Goal: Information Seeking & Learning: Learn about a topic

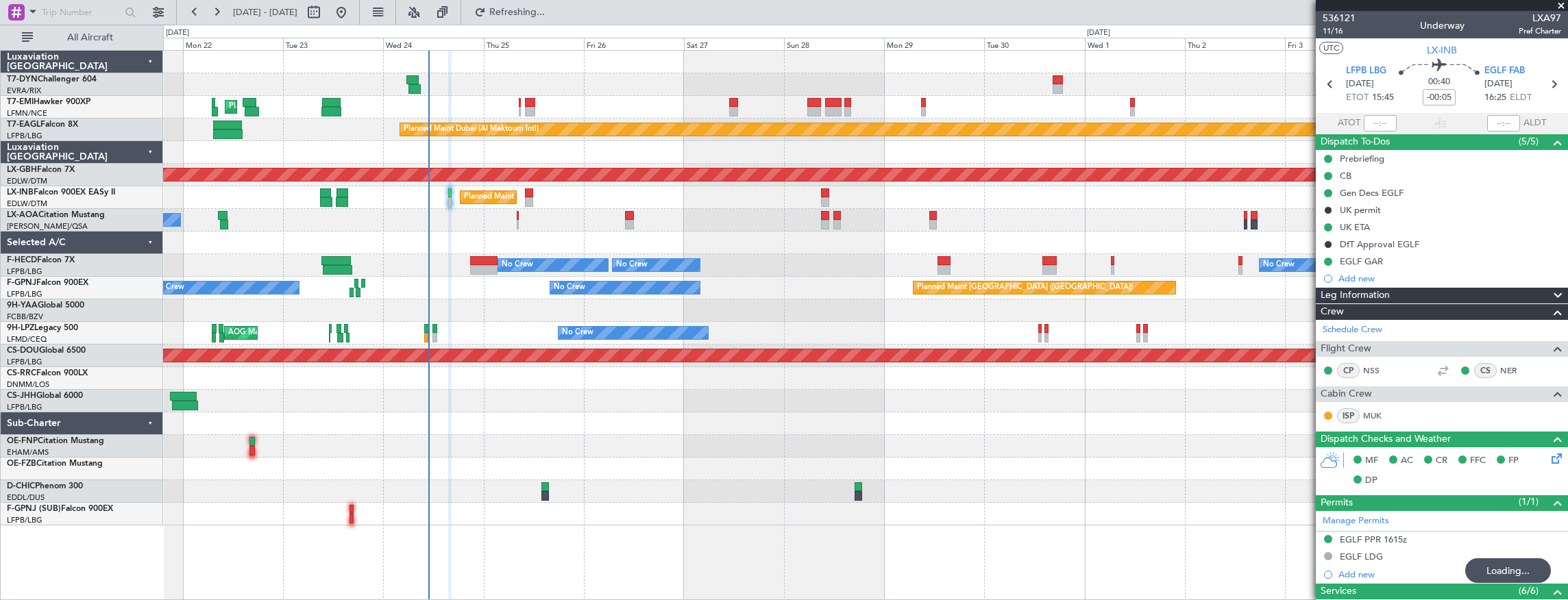
scroll to position [90, 0]
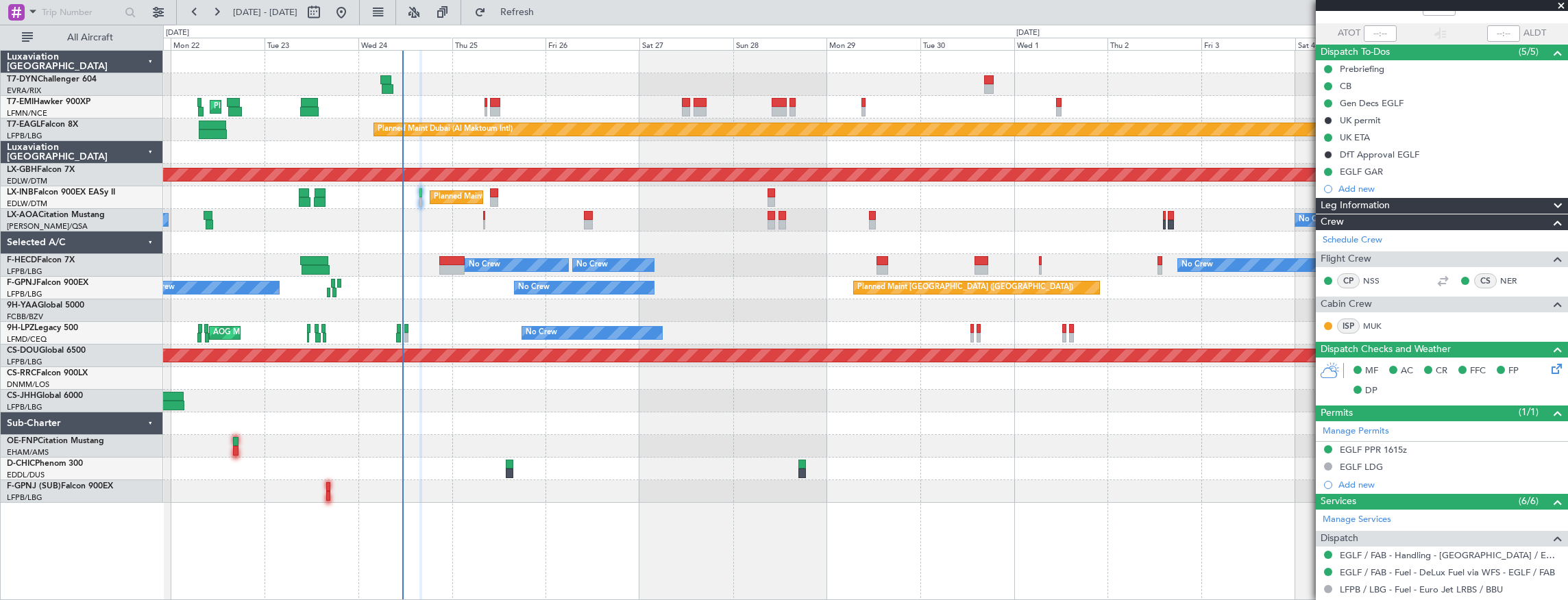
click at [708, 244] on div at bounding box center [865, 242] width 1405 height 23
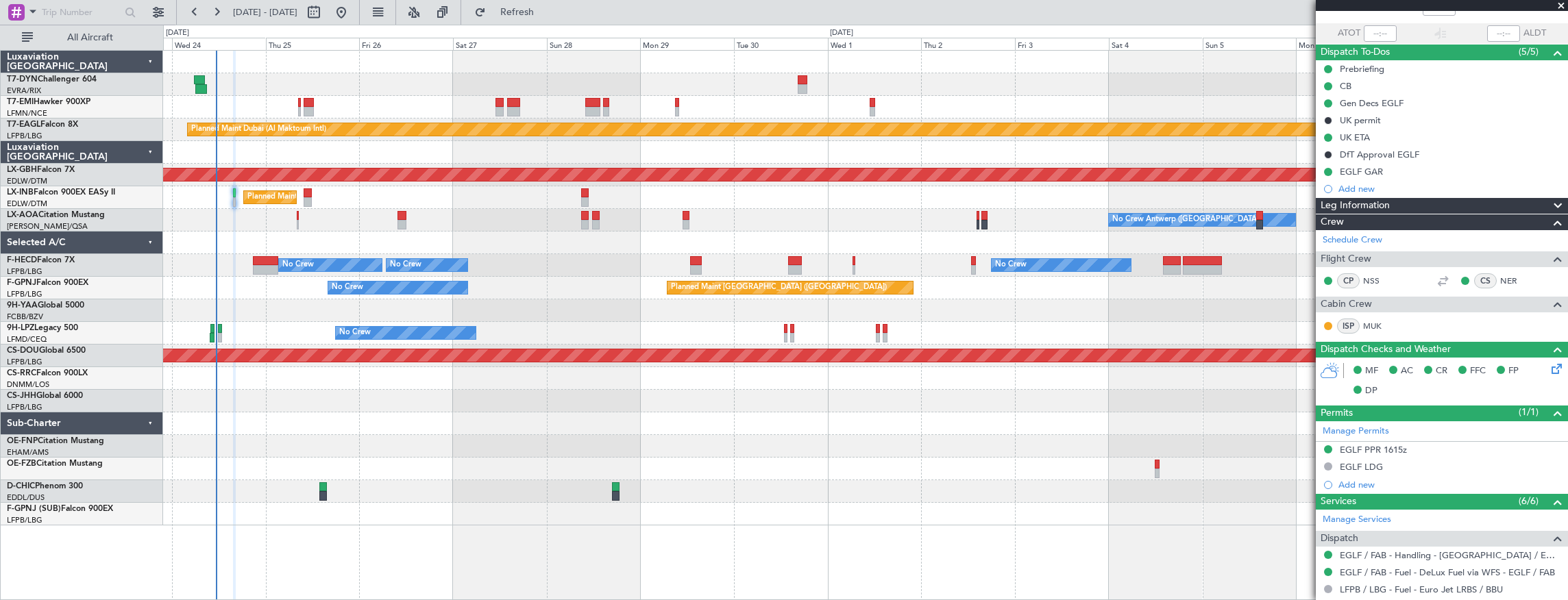
click at [406, 477] on div "Planned Maint [GEOGRAPHIC_DATA] Planned Maint [GEOGRAPHIC_DATA] (Al Maktoum Int…" at bounding box center [865, 288] width 1405 height 475
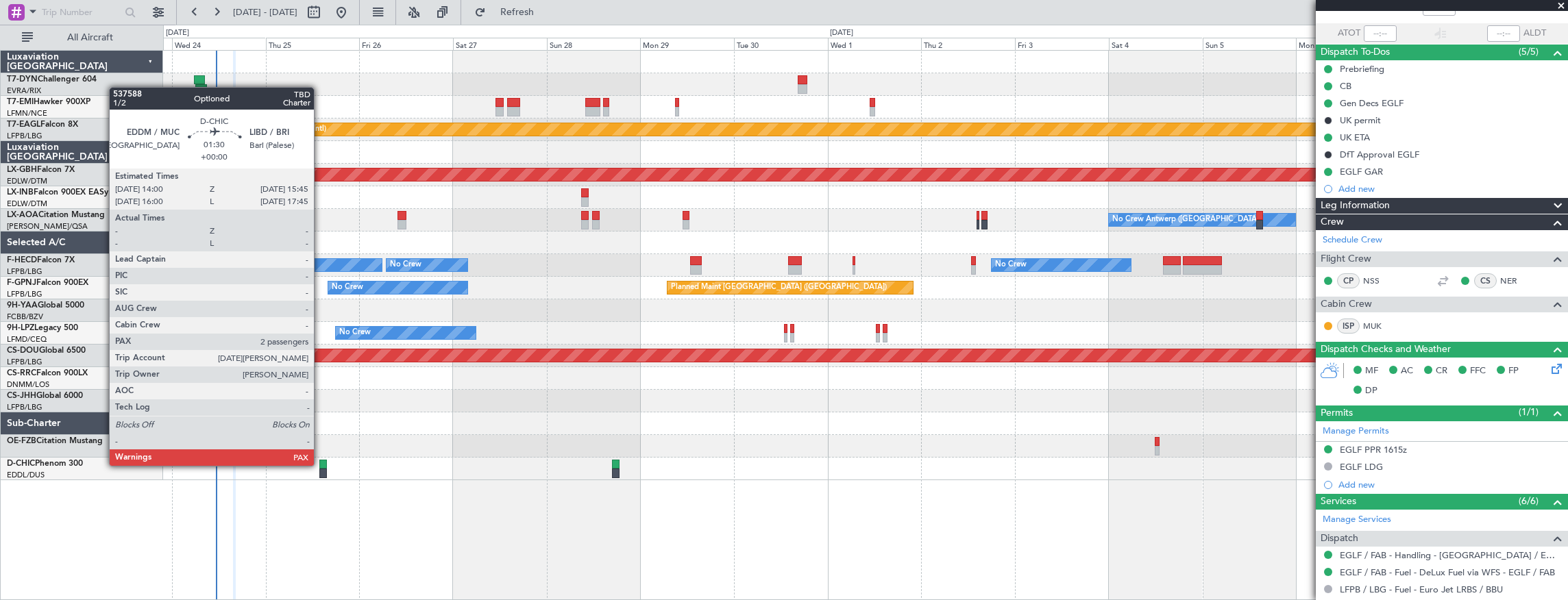
click at [321, 464] on div at bounding box center [323, 464] width 7 height 10
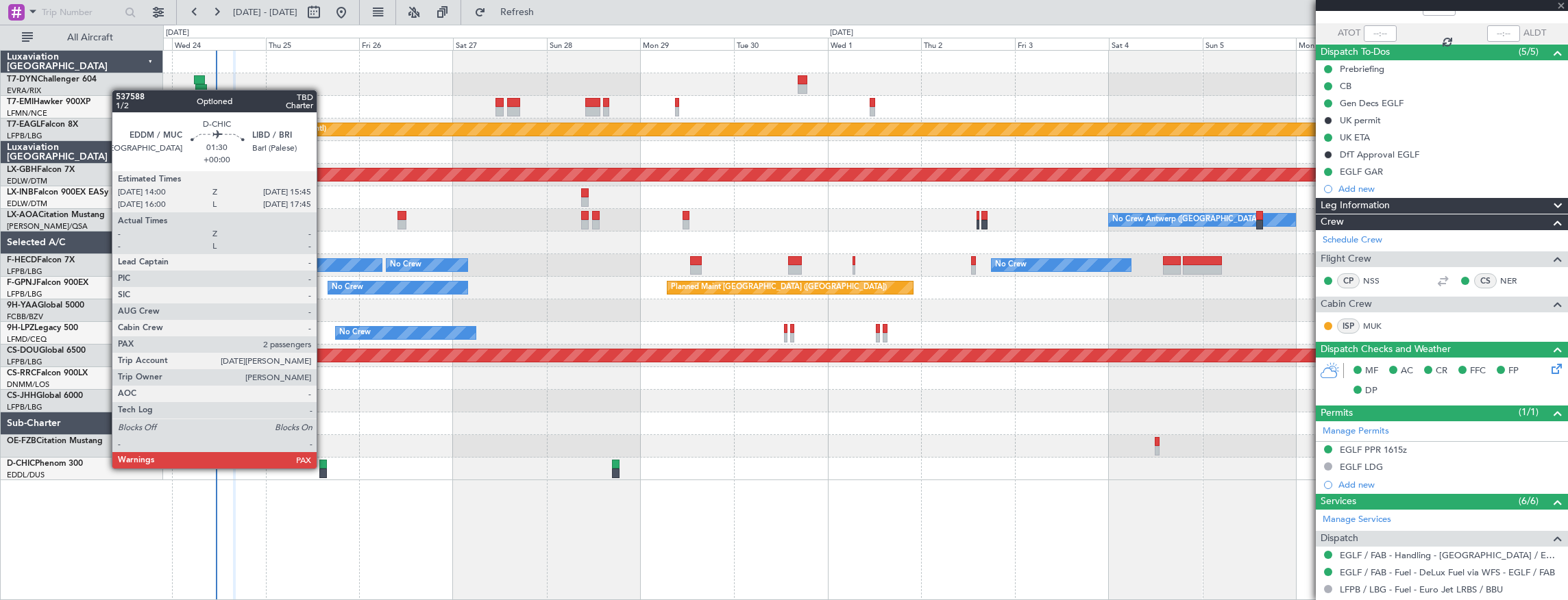
type input "2"
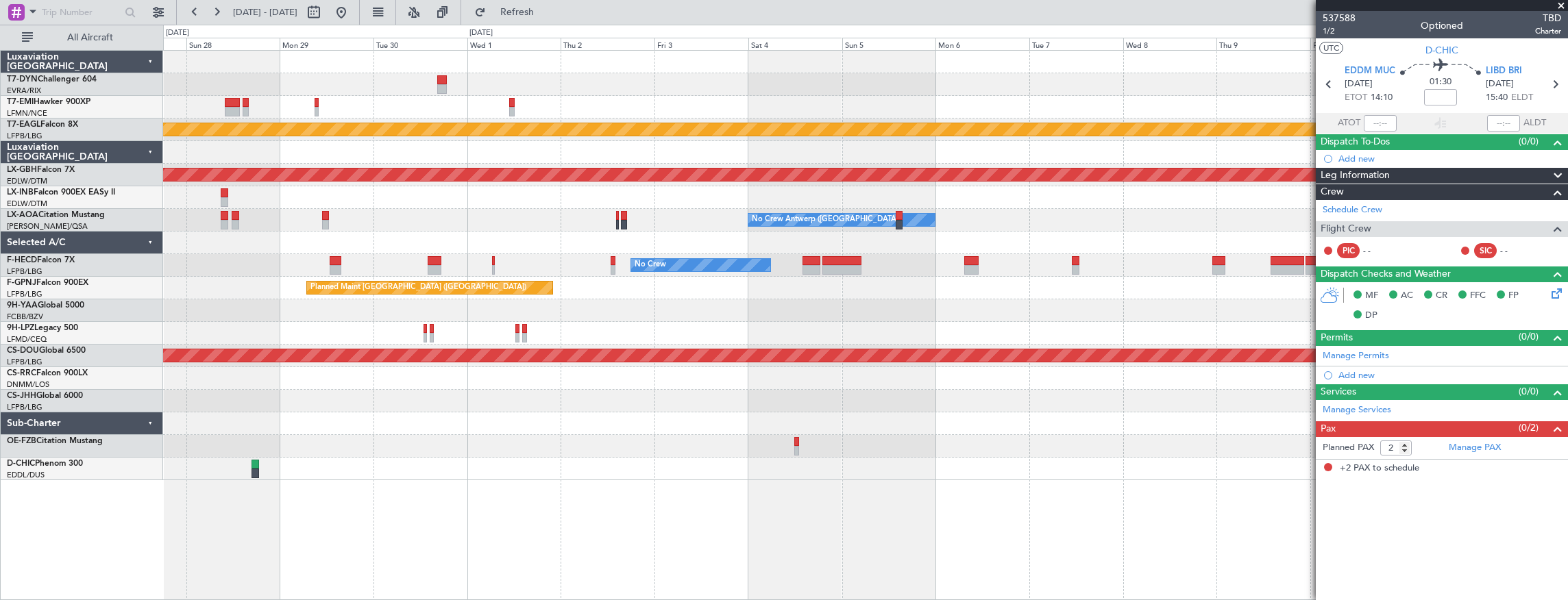
click at [769, 393] on div at bounding box center [865, 401] width 1405 height 23
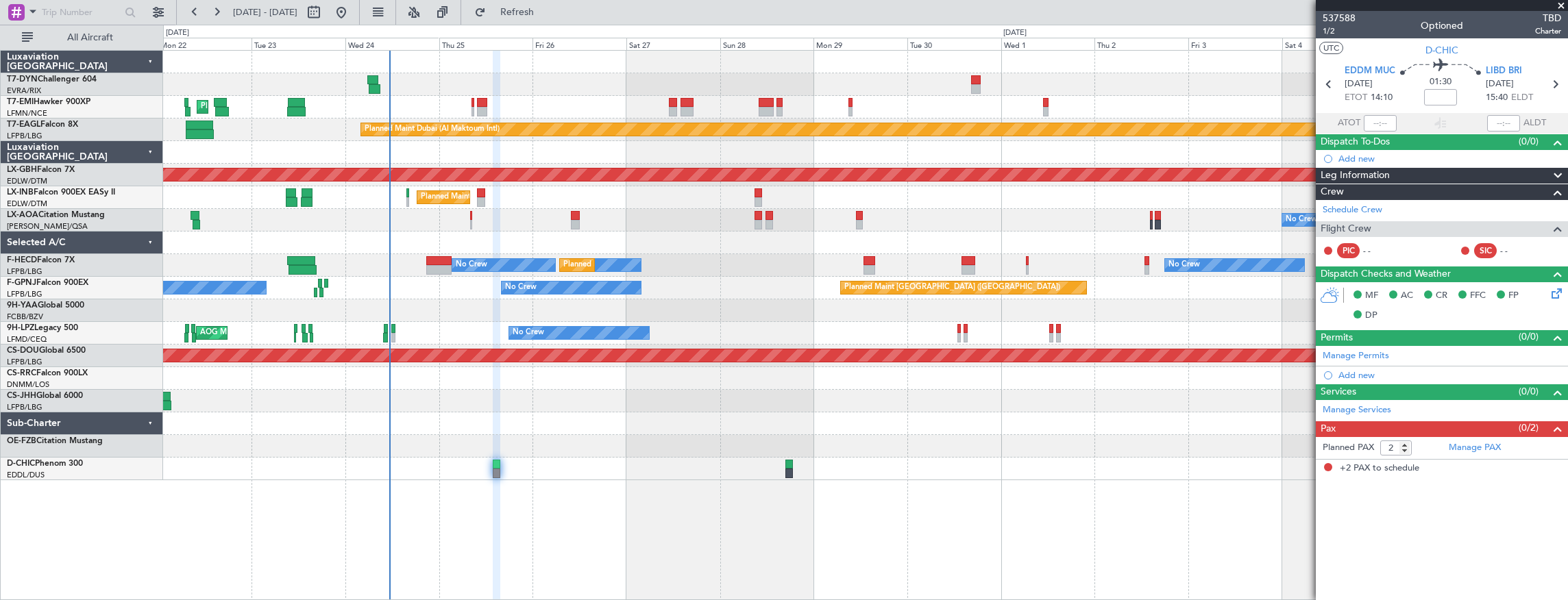
click at [1022, 431] on div "Planned Maint [GEOGRAPHIC_DATA] Planned Maint [GEOGRAPHIC_DATA] (Al Maktoum Int…" at bounding box center [865, 266] width 1405 height 430
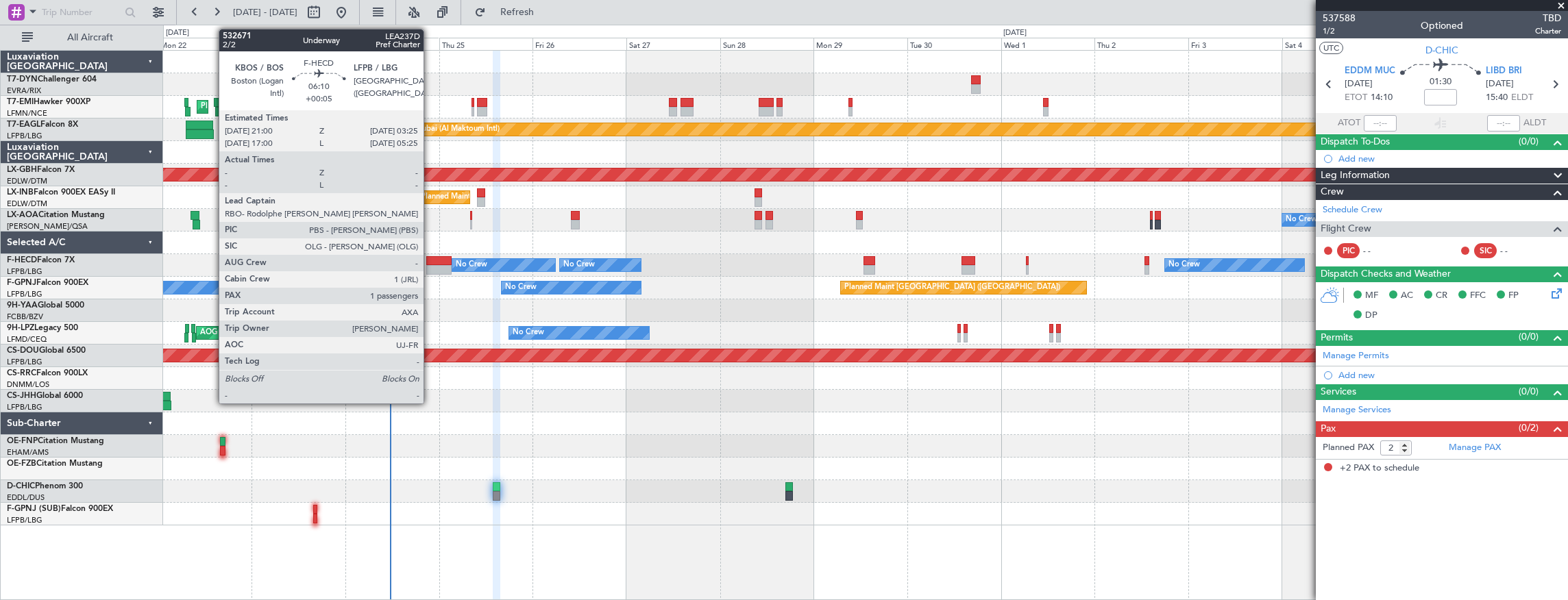
click at [431, 258] on div at bounding box center [439, 261] width 25 height 10
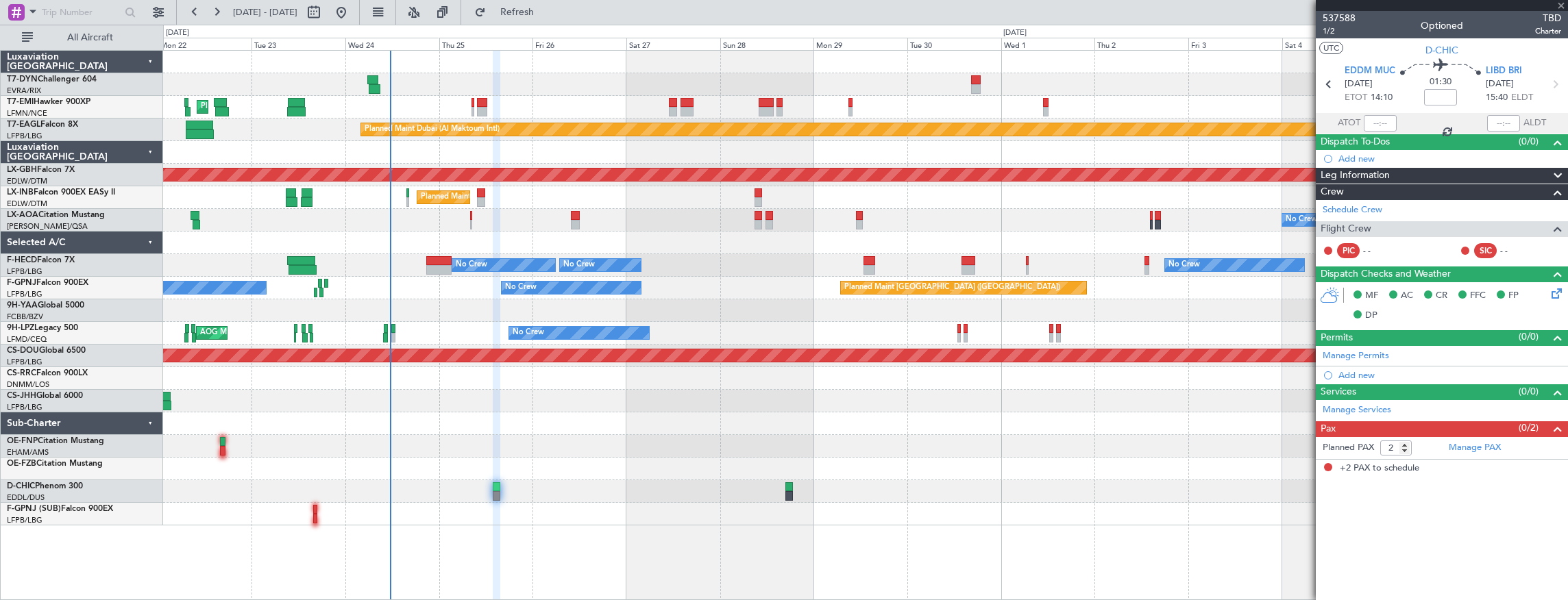
type input "+00:05"
type input "1"
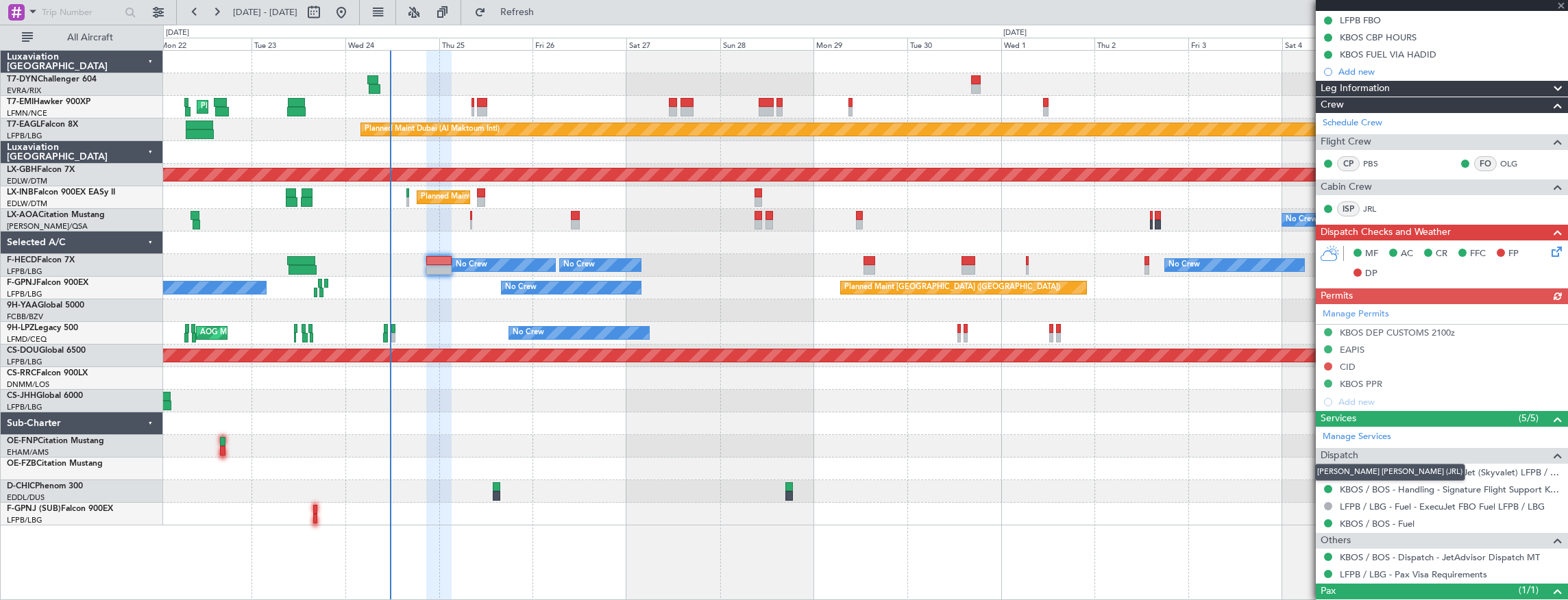
scroll to position [290, 0]
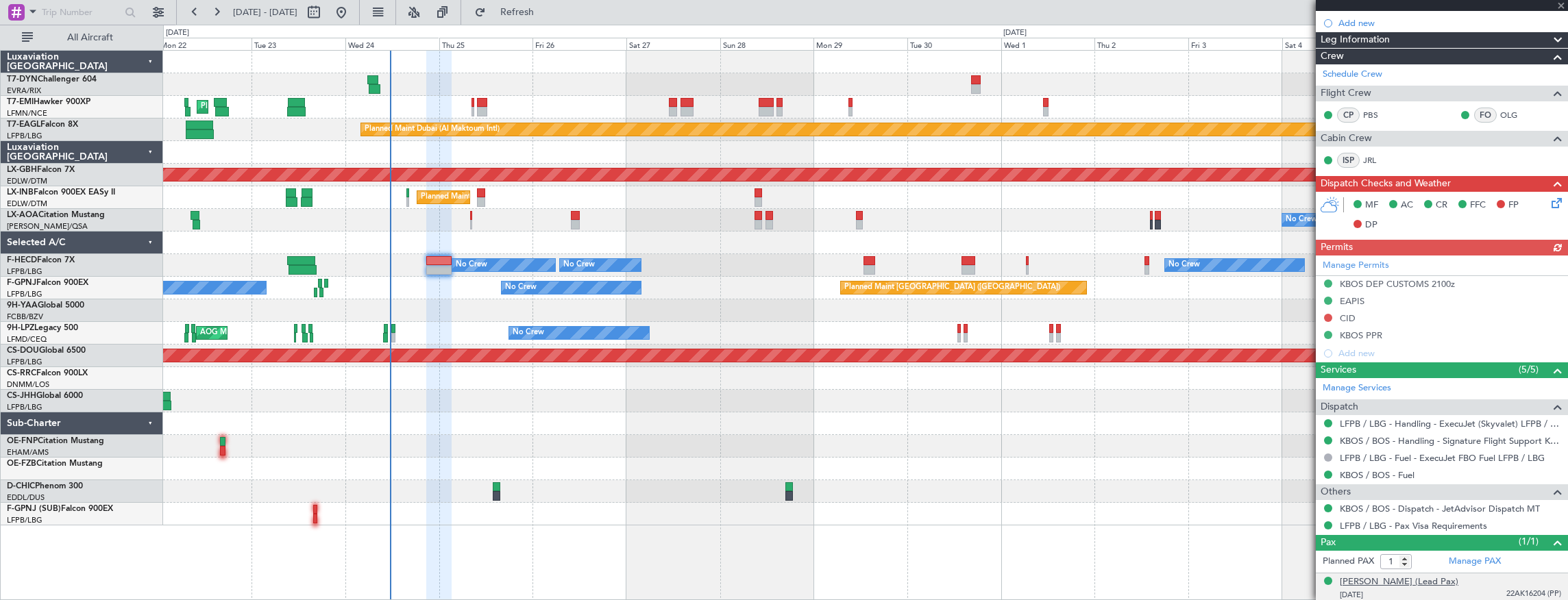
click at [1401, 576] on div "[PERSON_NAME] (Lead Pax)" at bounding box center [1398, 582] width 119 height 14
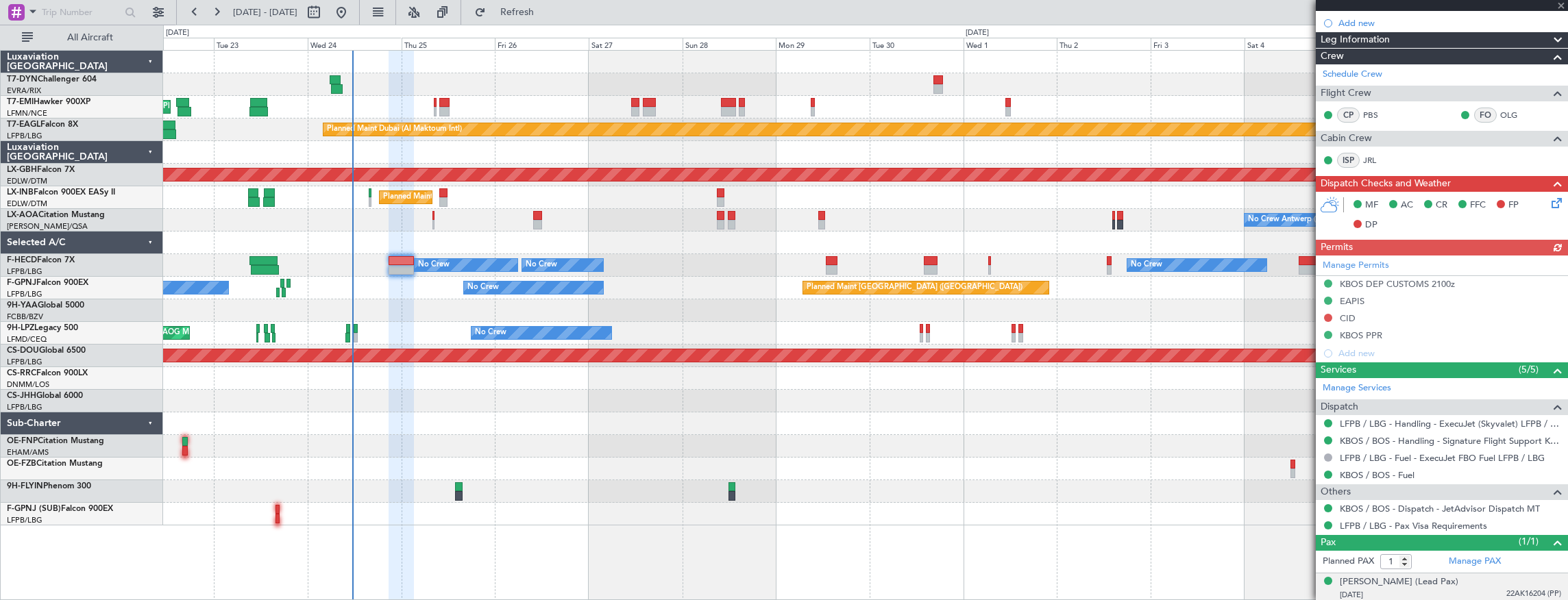
click at [638, 445] on div at bounding box center [865, 446] width 1405 height 23
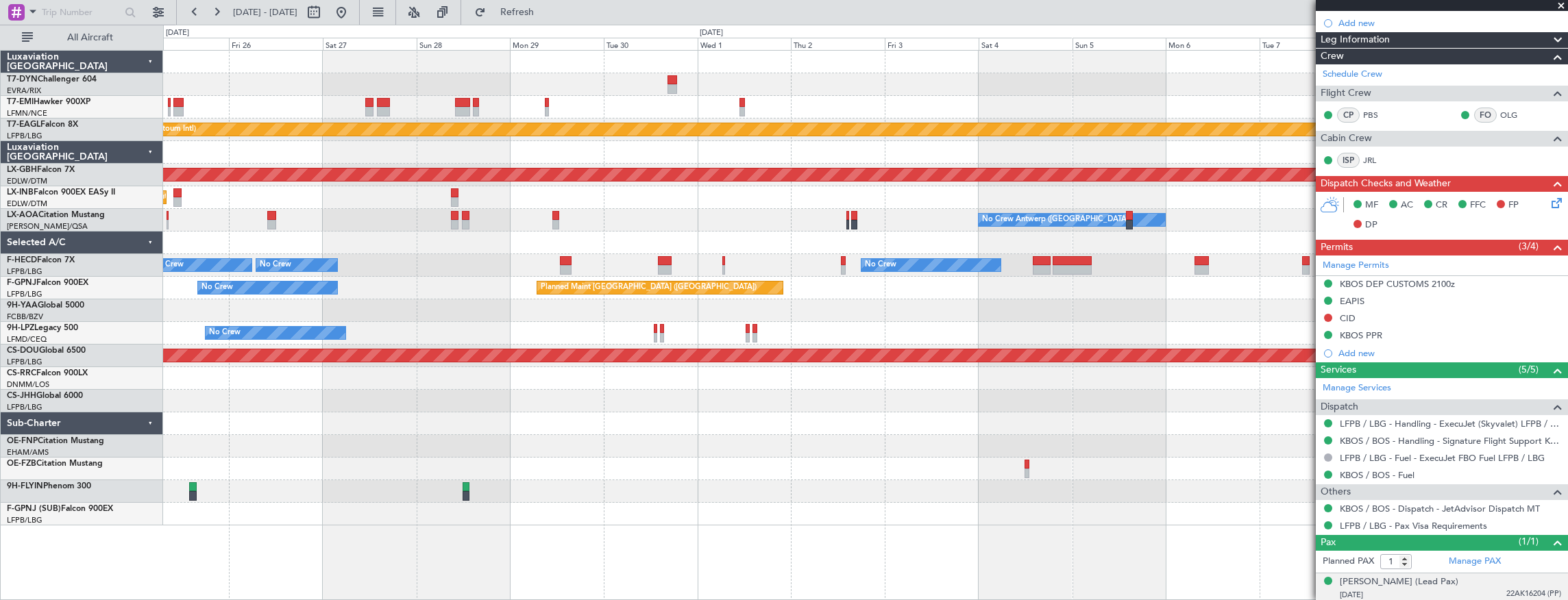
click at [537, 448] on div "Planned Maint [GEOGRAPHIC_DATA] Planned Maint [GEOGRAPHIC_DATA] (Al Maktoum Int…" at bounding box center [865, 288] width 1405 height 475
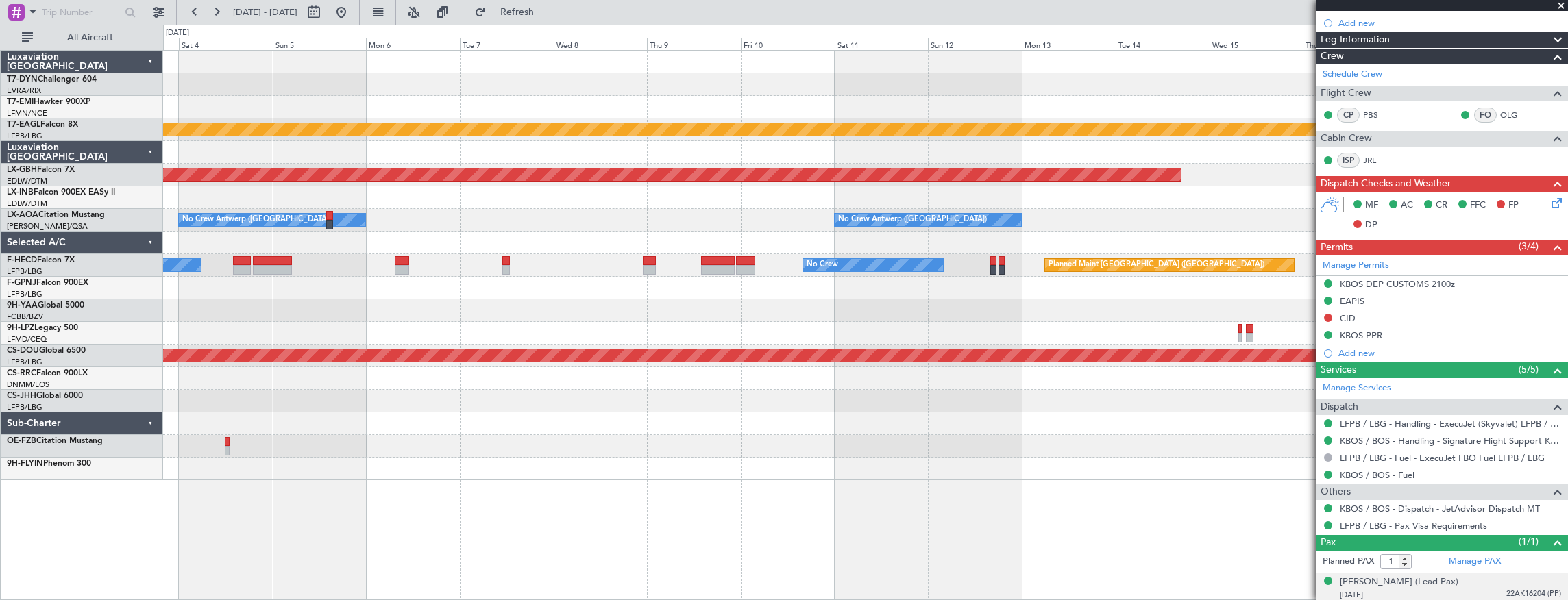
click at [381, 441] on div at bounding box center [865, 446] width 1405 height 23
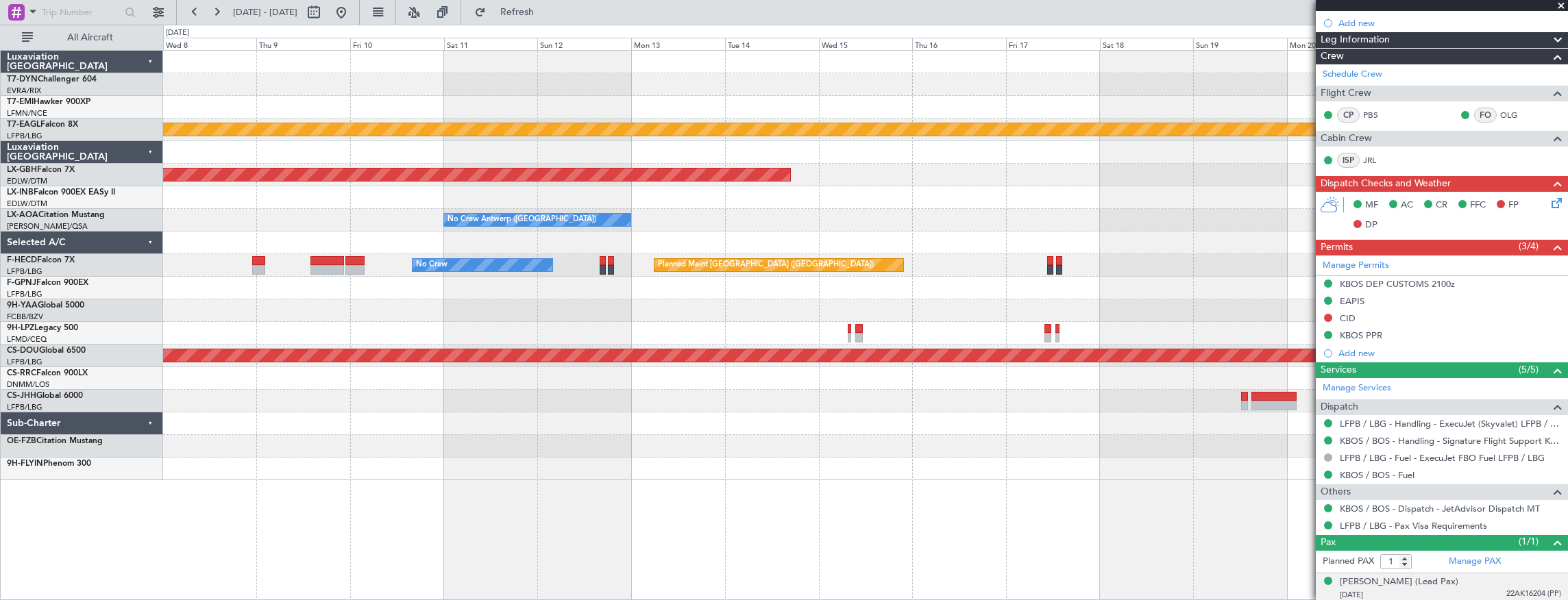
click at [453, 439] on div "Planned Maint Dubai (Al Maktoum Intl) Planned Maint Nurnberg No Crew [GEOGRAPHI…" at bounding box center [865, 266] width 1405 height 430
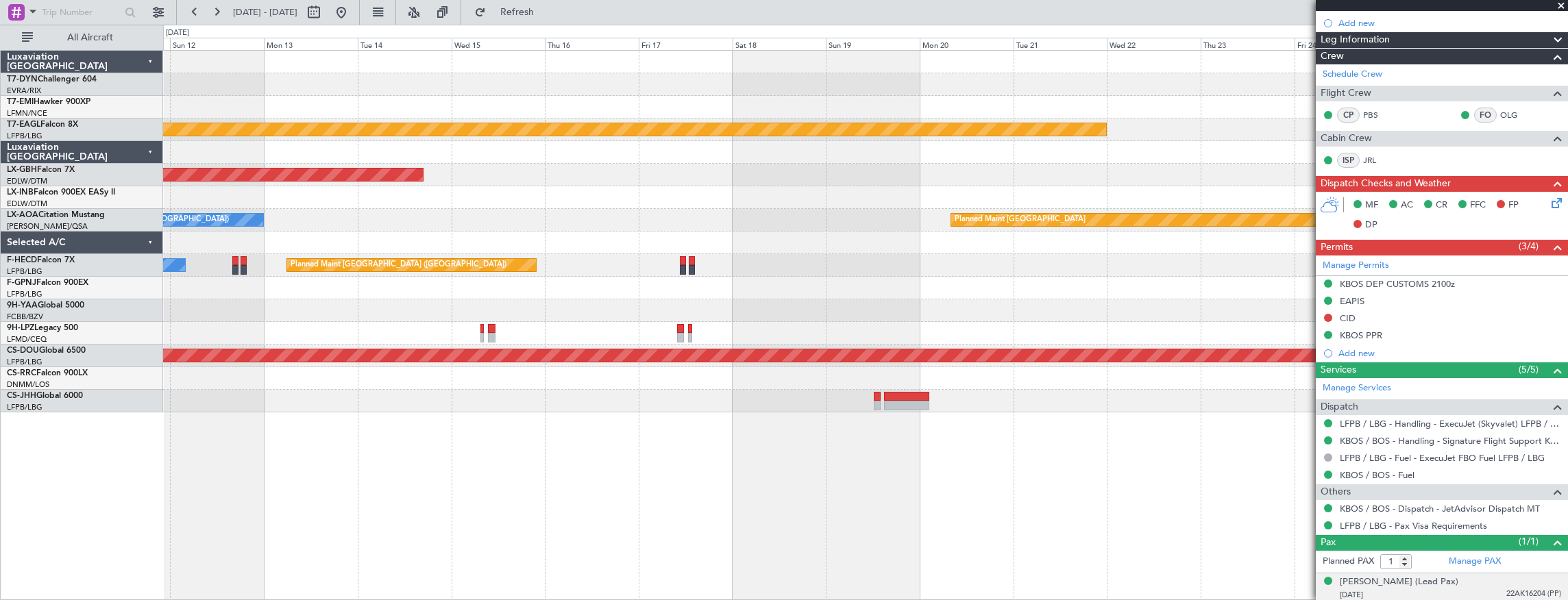
click at [544, 430] on div "Planned Maint Dubai (Al Maktoum Intl) Planned Maint Nurnberg Planned Maint [GEO…" at bounding box center [866, 325] width 1406 height 551
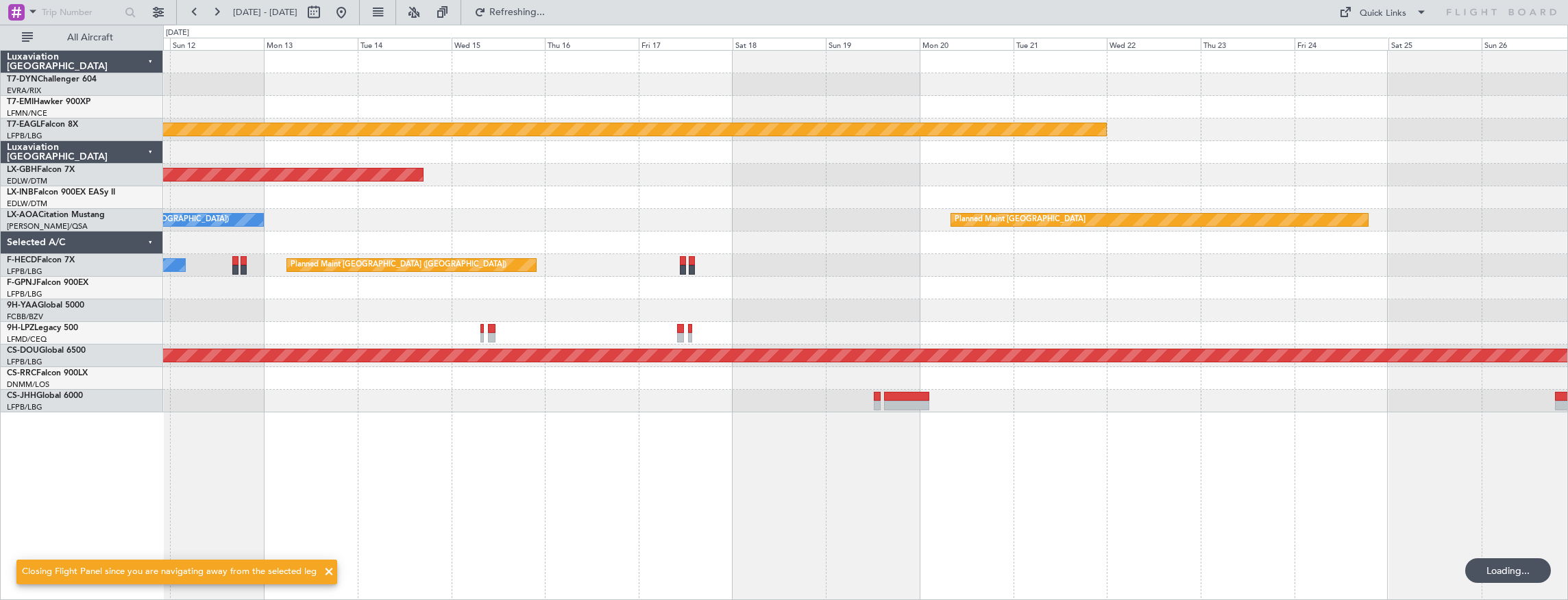
scroll to position [0, 0]
click at [198, 11] on button at bounding box center [195, 13] width 22 height 22
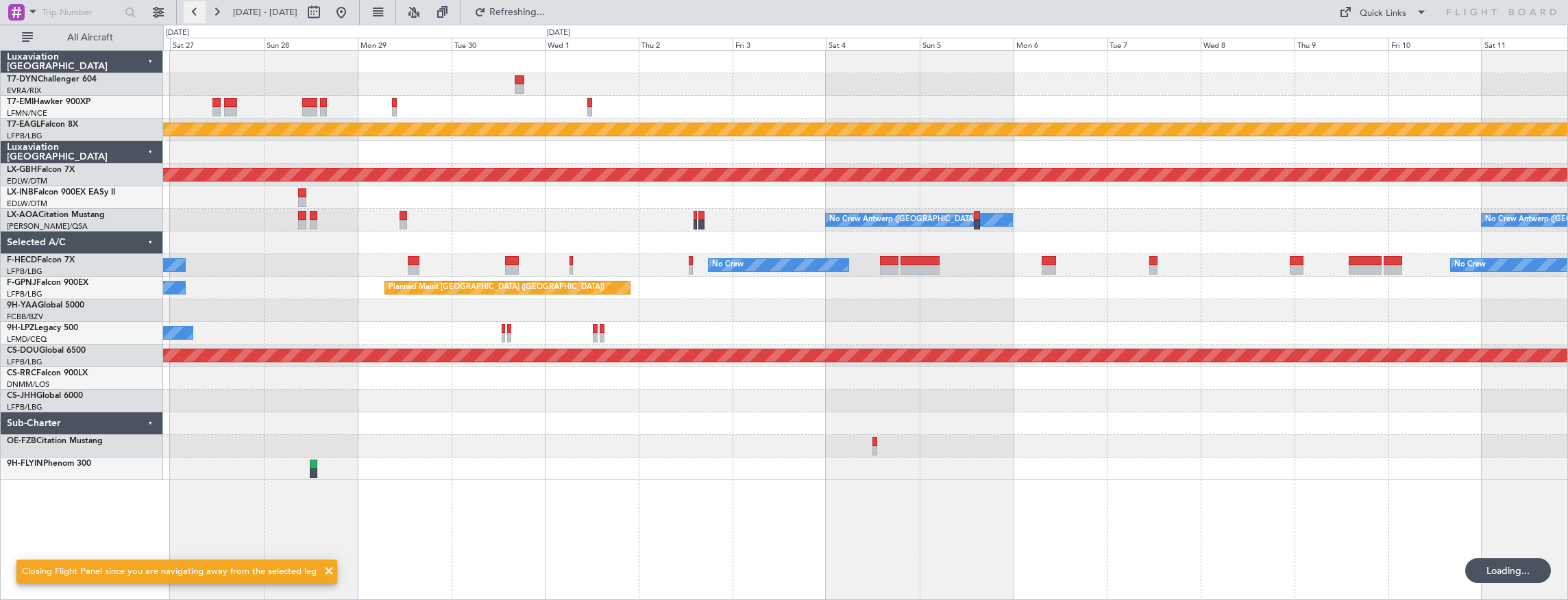
click at [198, 11] on button at bounding box center [195, 13] width 22 height 22
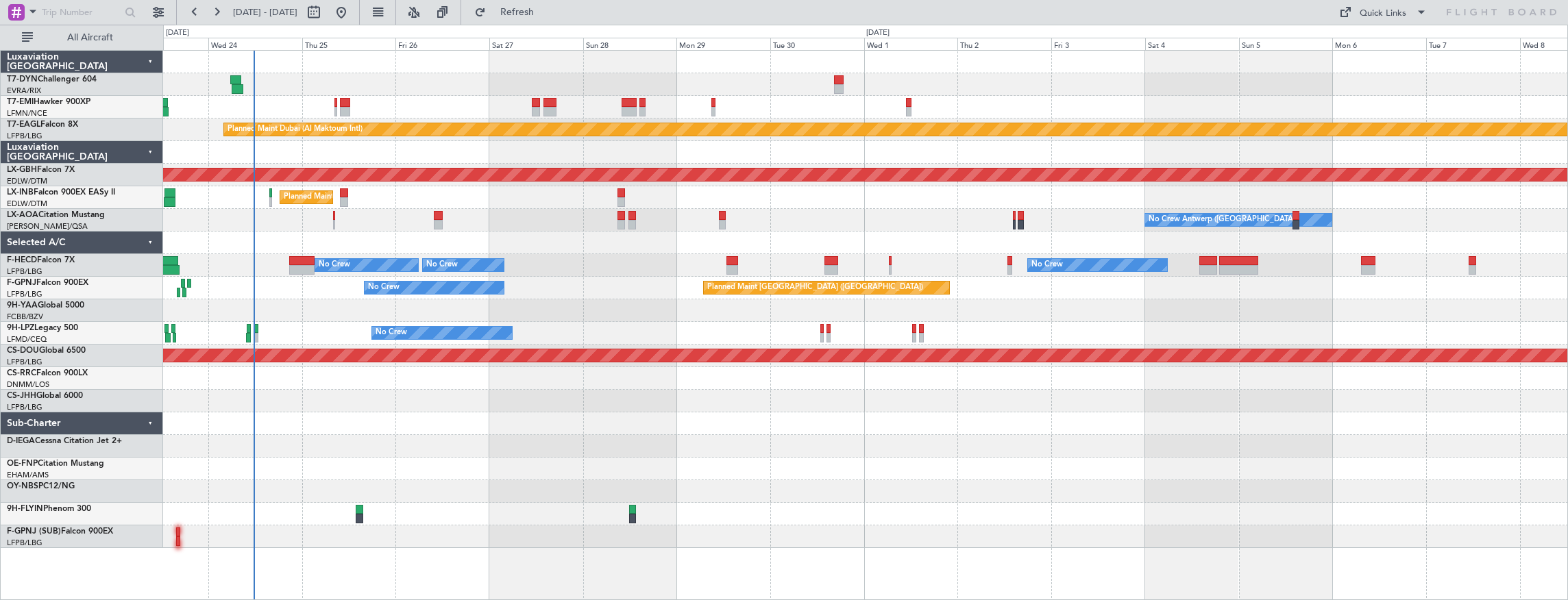
click at [182, 209] on div "No Crew Antwerp ([GEOGRAPHIC_DATA]) No Crew [GEOGRAPHIC_DATA] ([GEOGRAPHIC_DATA…" at bounding box center [865, 219] width 1405 height 23
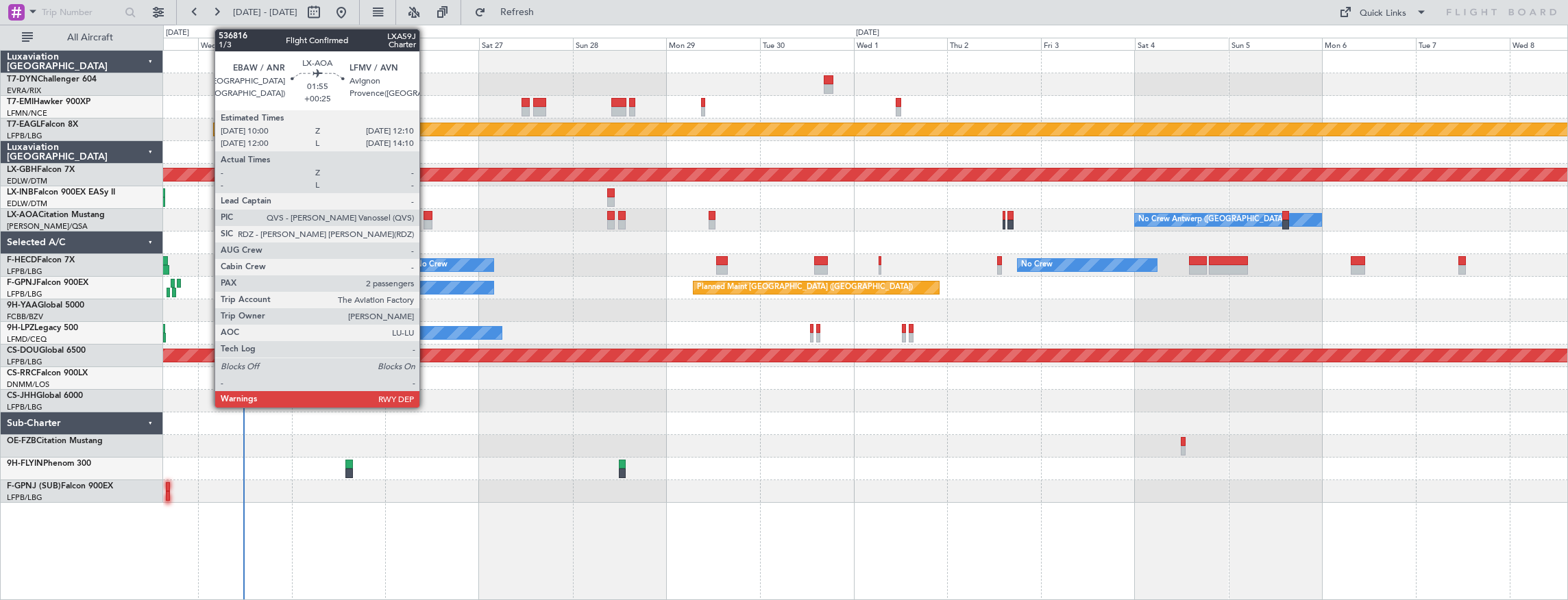
click at [426, 215] on div at bounding box center [428, 216] width 9 height 10
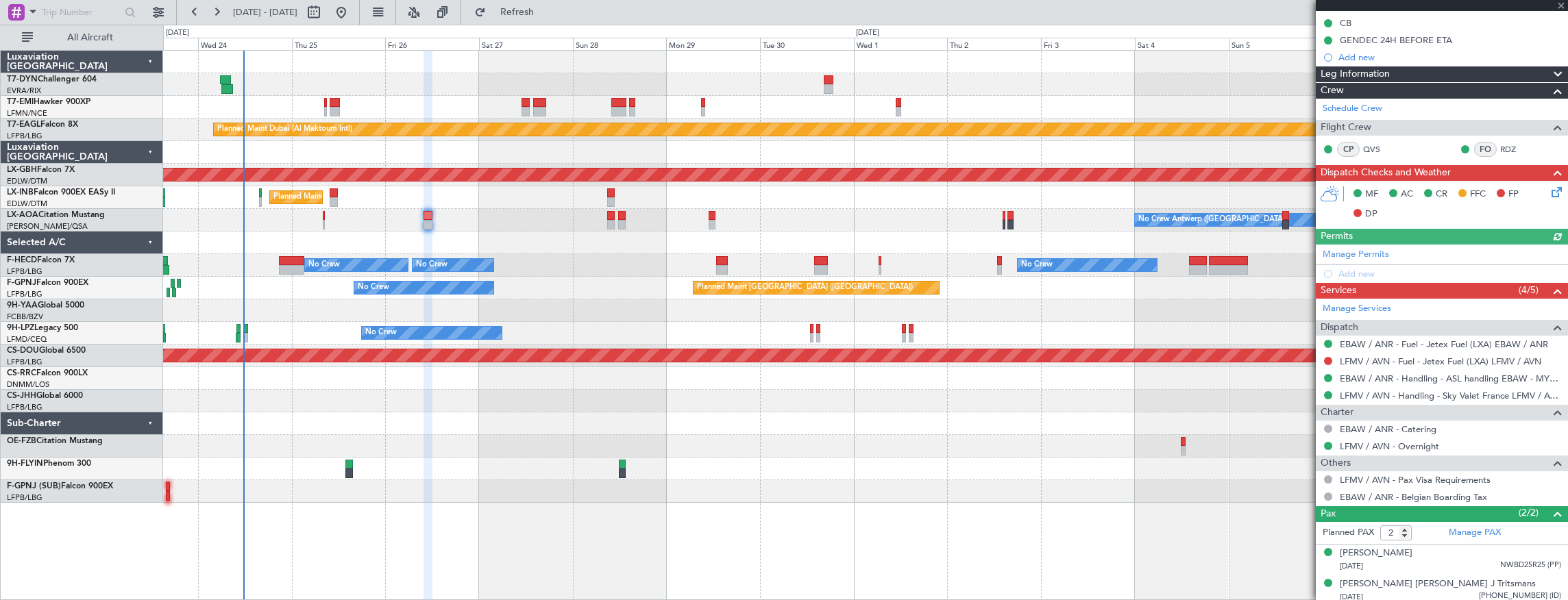
scroll to position [155, 0]
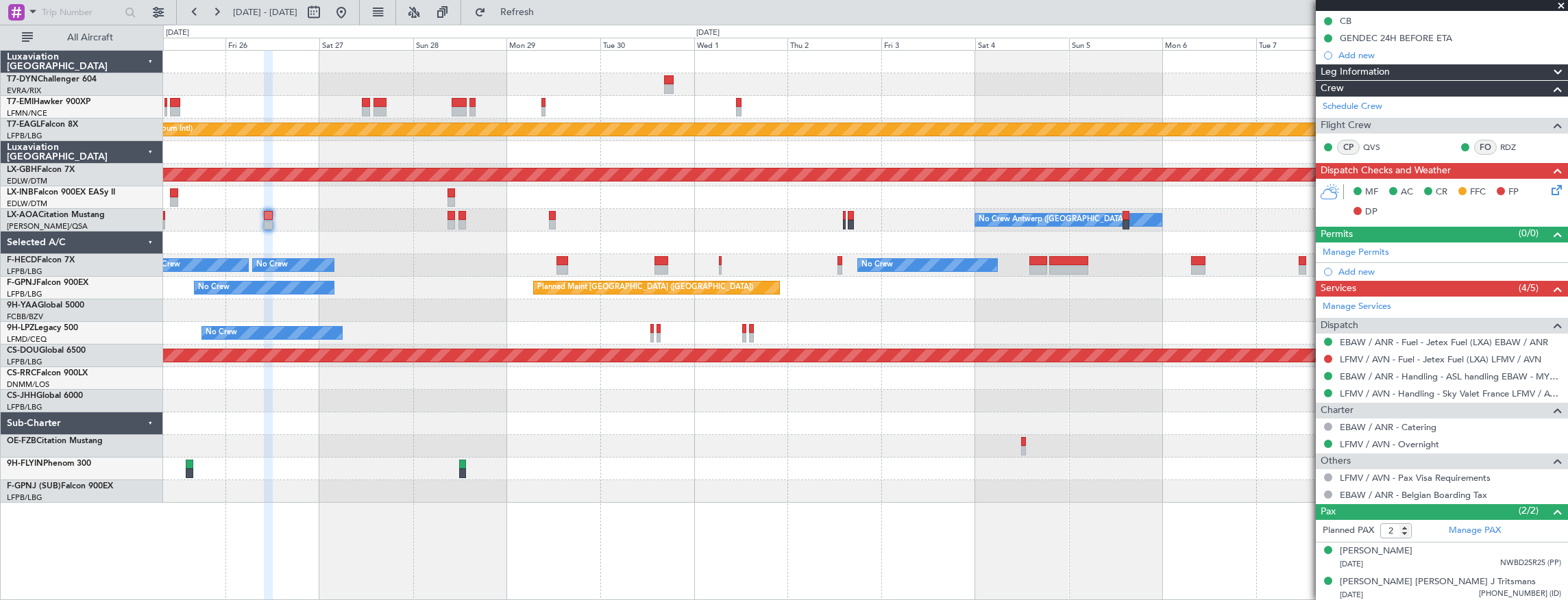
click at [846, 421] on div at bounding box center [865, 423] width 1405 height 23
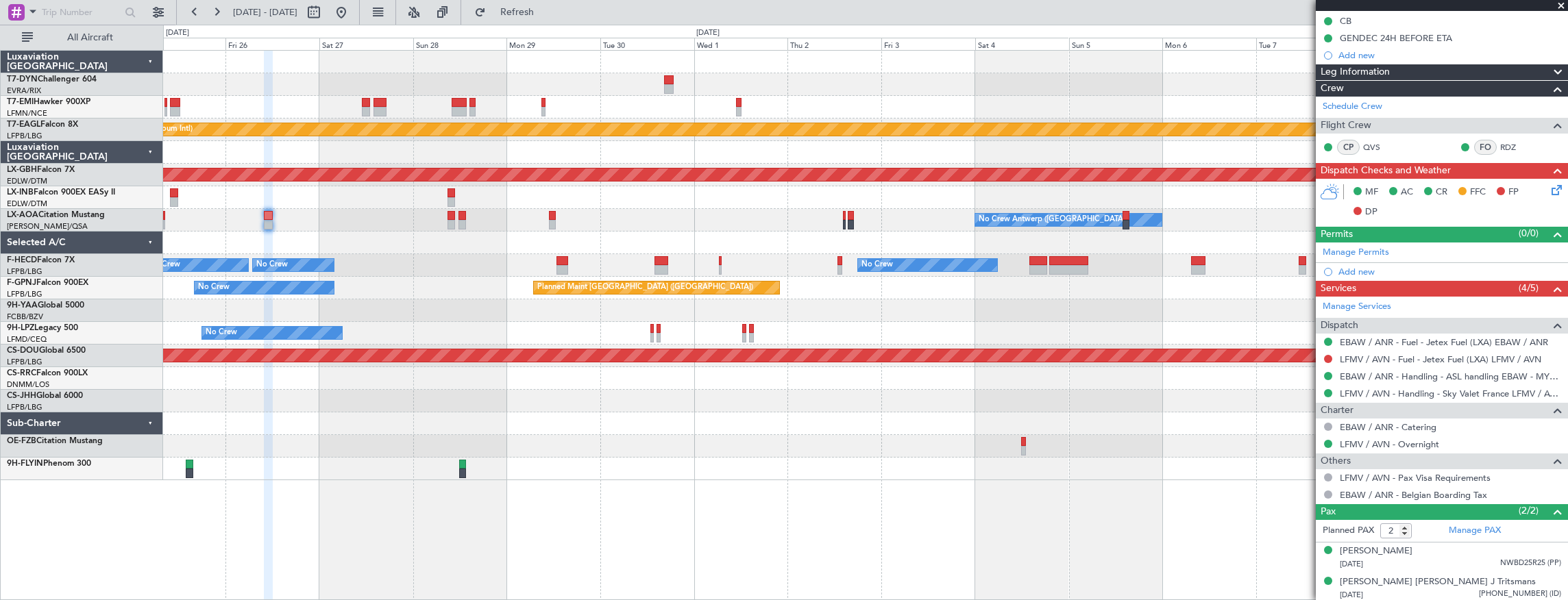
click at [652, 420] on div at bounding box center [865, 423] width 1405 height 23
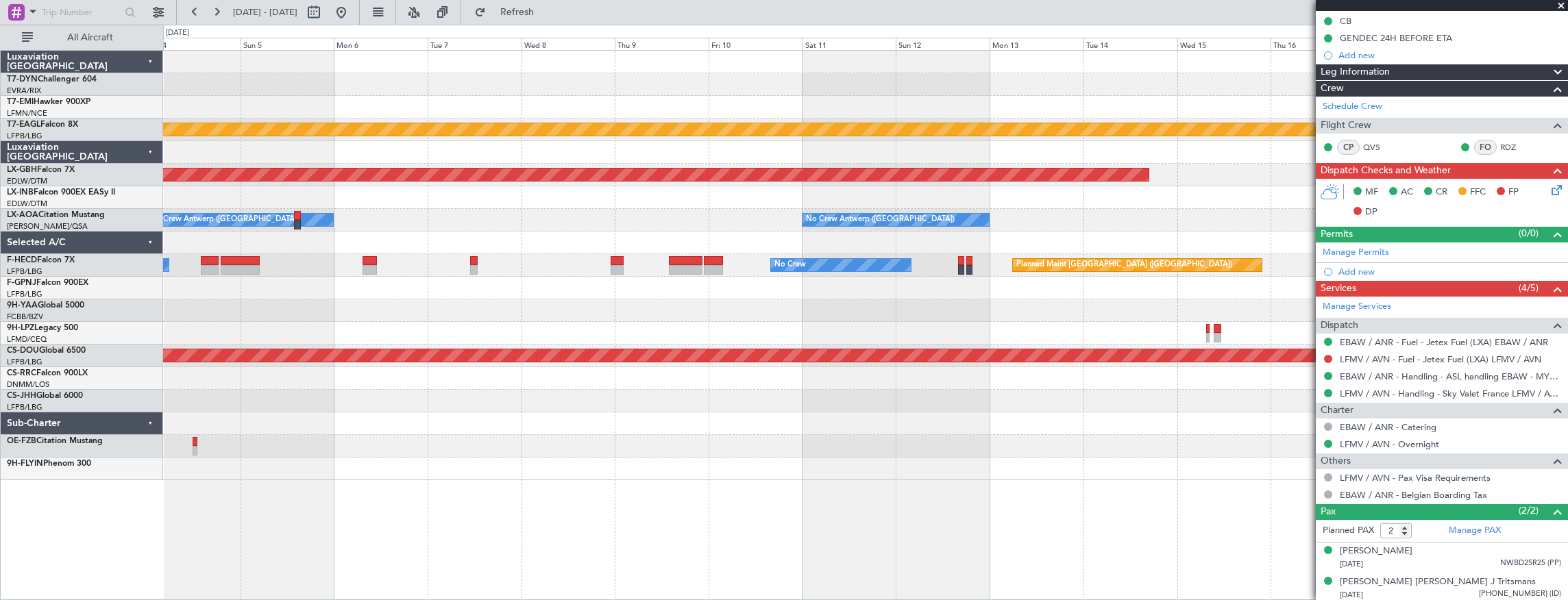
click at [497, 460] on div at bounding box center [865, 469] width 1405 height 23
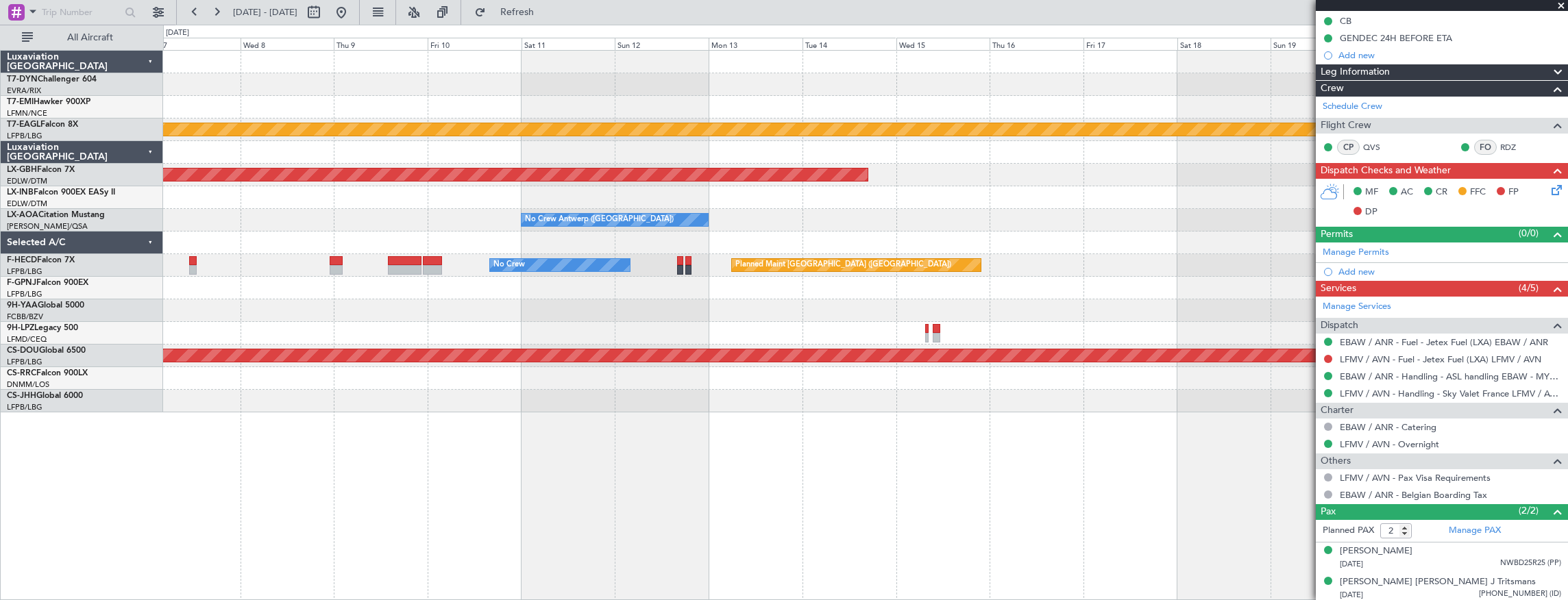
click at [1279, 456] on div "Planned Maint Dubai (Al Maktoum Intl) Planned Maint Nurnberg Planned Maint [GEO…" at bounding box center [866, 325] width 1406 height 551
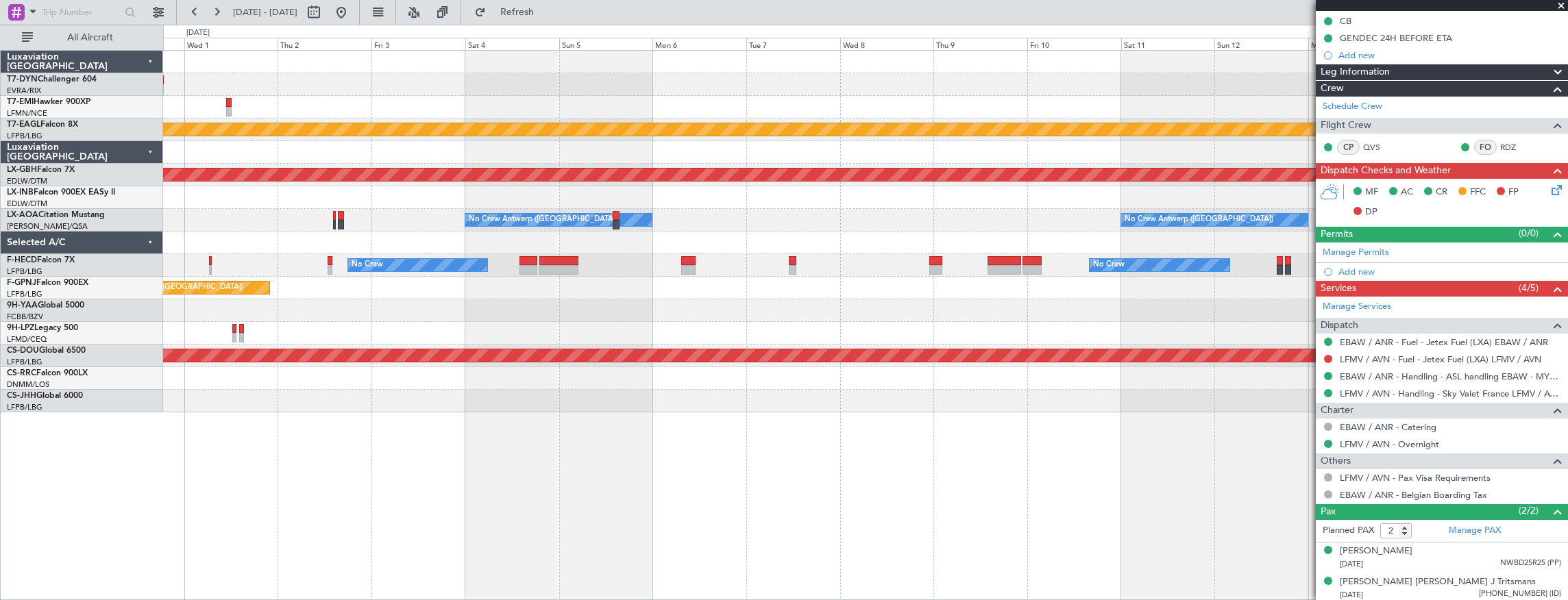
click at [1096, 464] on div "Planned Maint Dubai (Al Maktoum Intl) Planned Maint Nurnberg No Crew [GEOGRAPHI…" at bounding box center [866, 325] width 1406 height 551
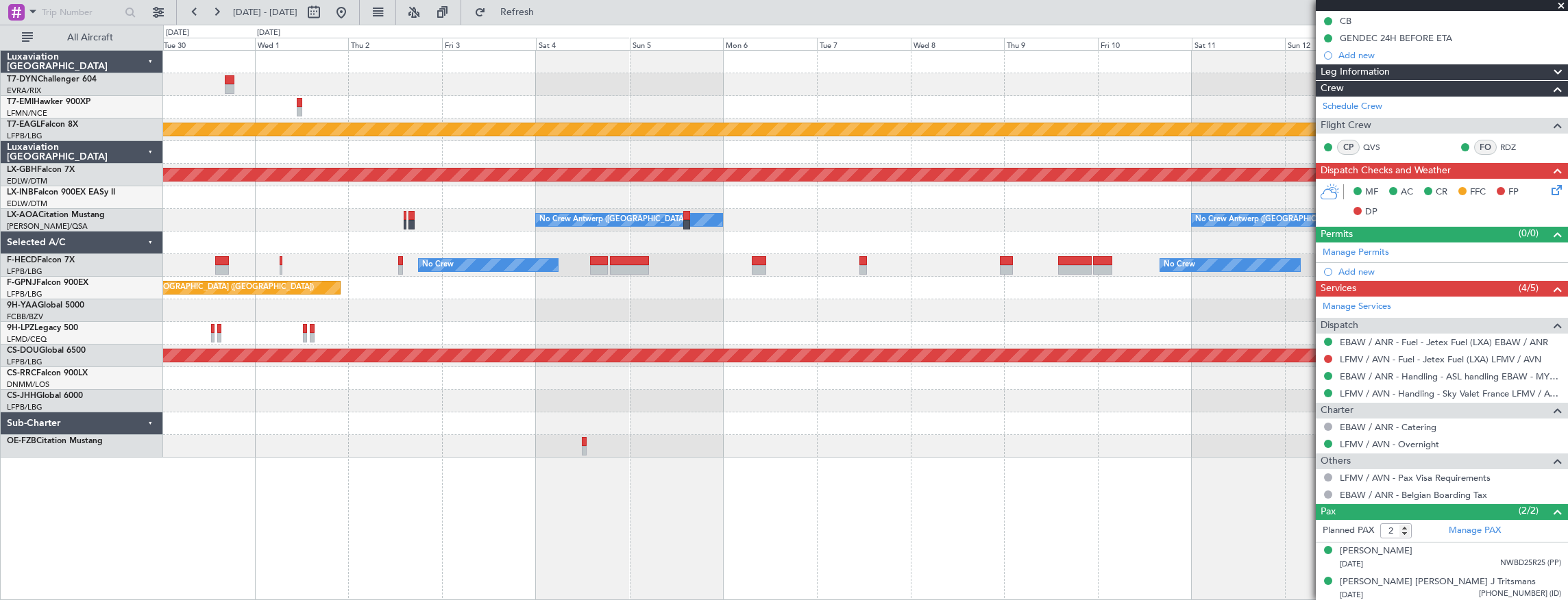
click at [338, 469] on div "Planned Maint Dubai (Al Maktoum Intl) Planned Maint Nurnberg No Crew [GEOGRAPHI…" at bounding box center [866, 325] width 1406 height 551
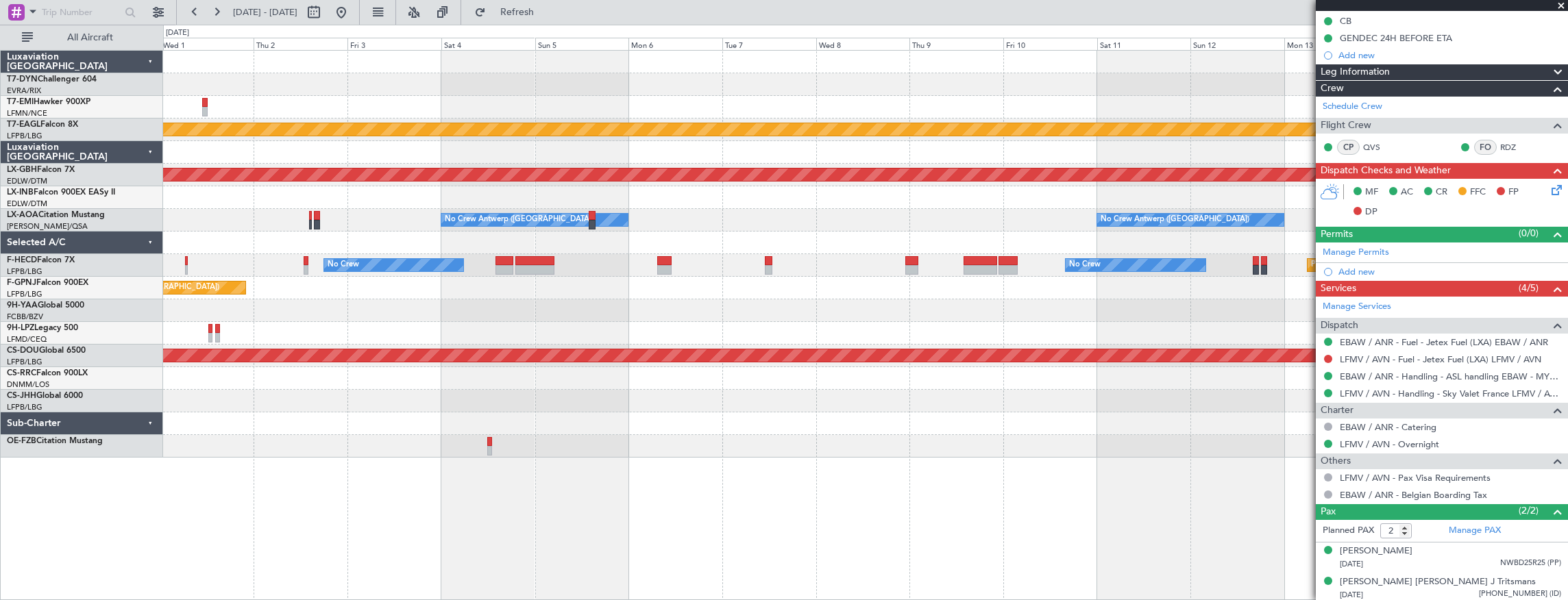
click at [458, 485] on div "Planned Maint Dubai (Al Maktoum Intl) Planned Maint Nurnberg No Crew [GEOGRAPHI…" at bounding box center [866, 325] width 1406 height 551
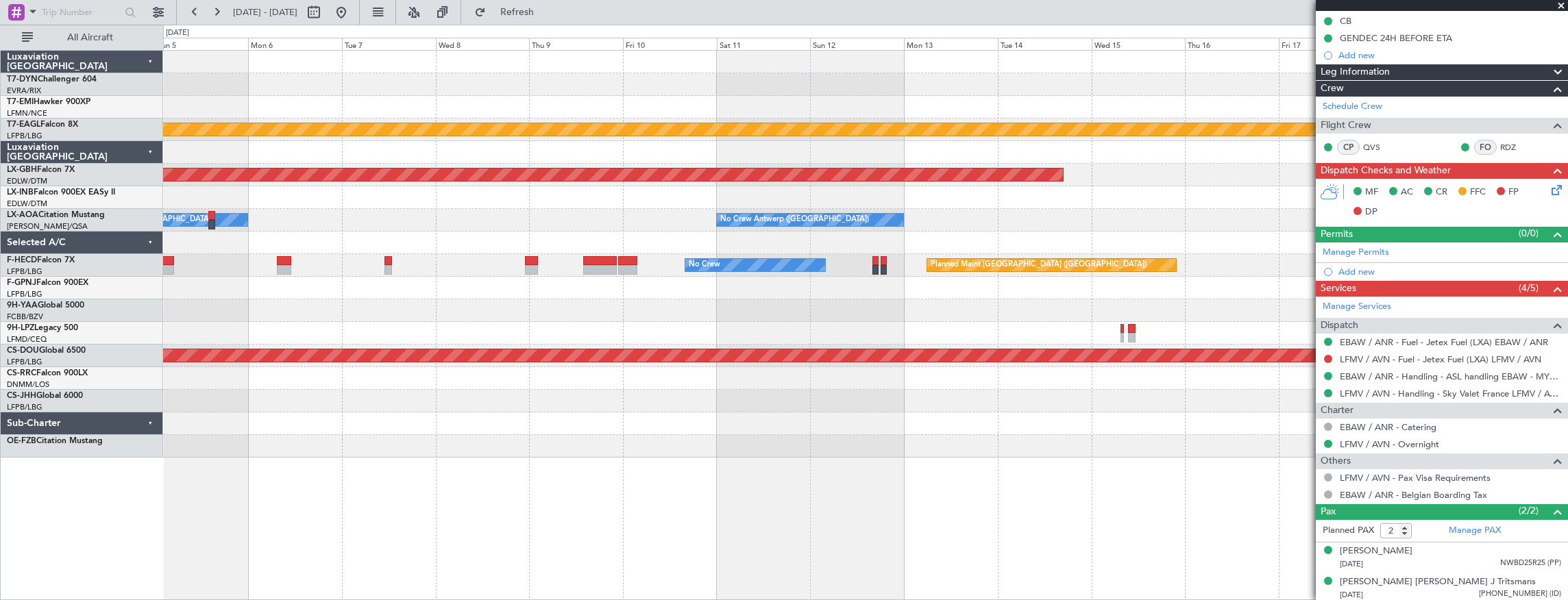
click at [296, 501] on div "Planned Maint Dubai (Al Maktoum Intl) Planned Maint Nurnberg No Crew [GEOGRAPHI…" at bounding box center [866, 325] width 1406 height 551
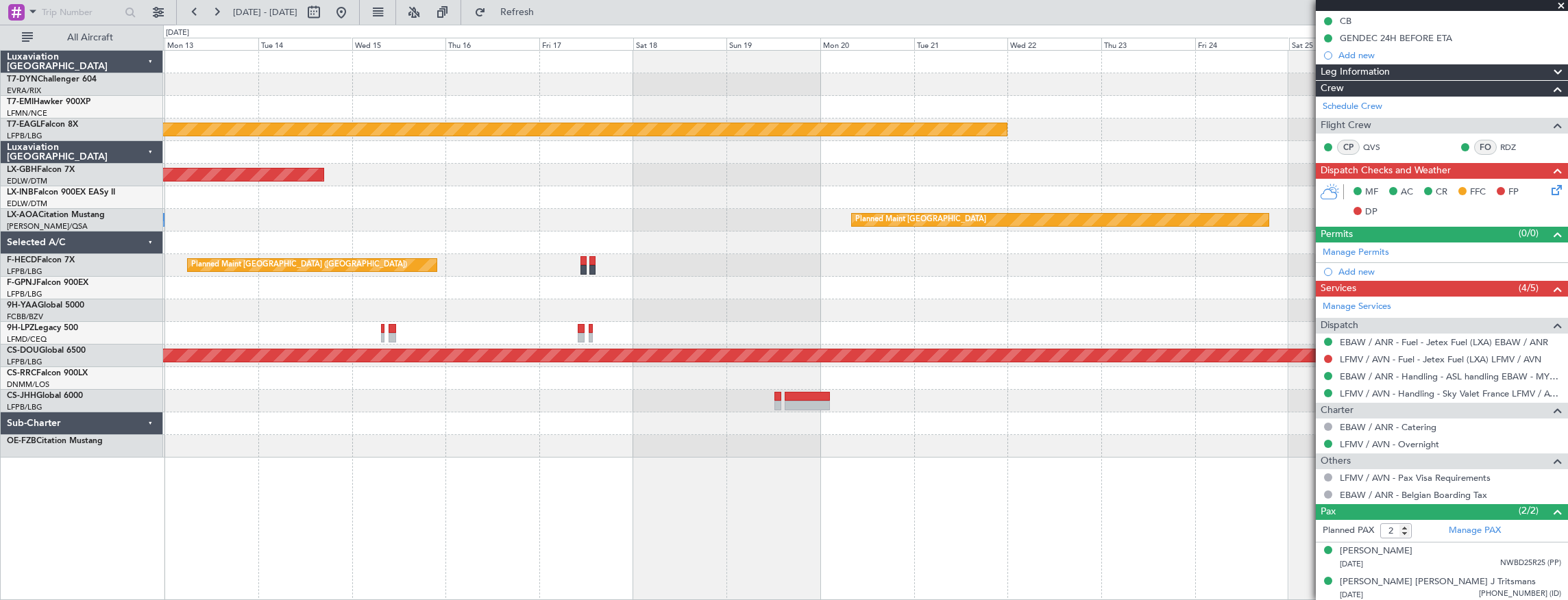
click at [77, 506] on div "Planned Maint Dubai (Al Maktoum Intl) Planned Maint Nurnberg No Crew [GEOGRAPHI…" at bounding box center [784, 312] width 1568 height 576
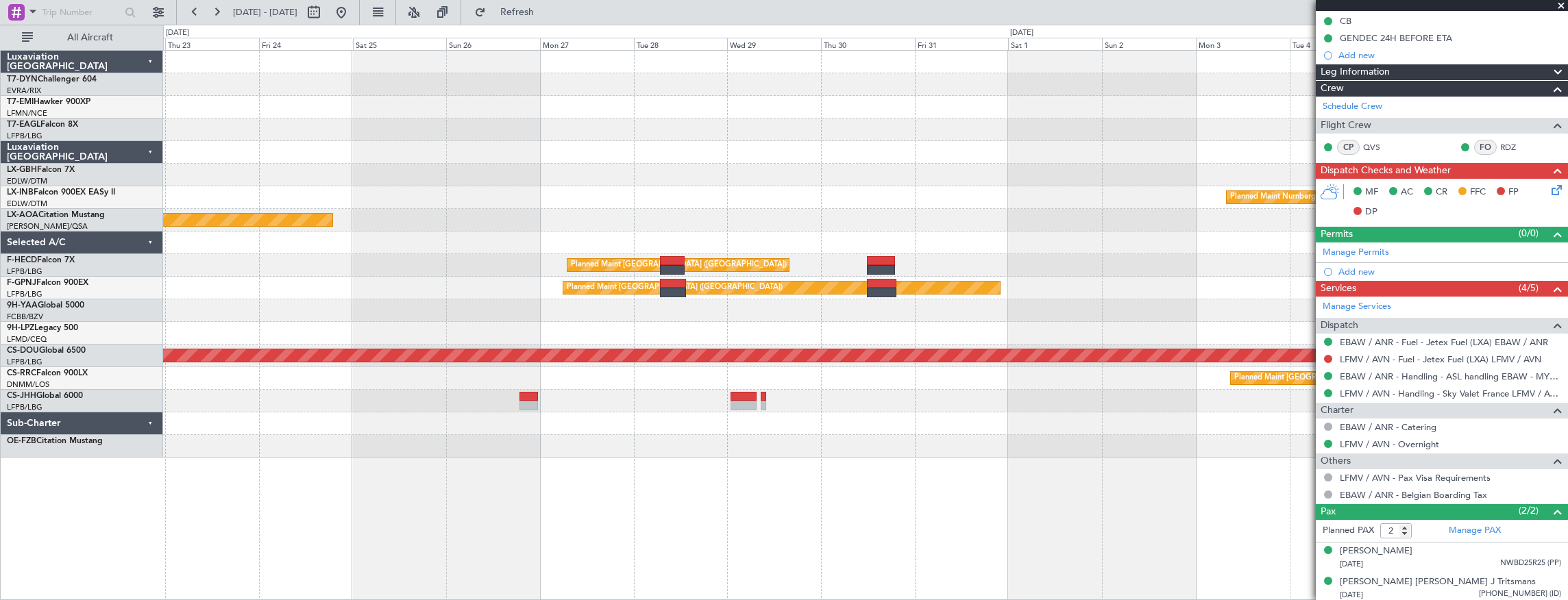
click at [104, 498] on div "Planned Maint Dubai (Al Maktoum Intl) Planned Maint Nurnberg Planned Maint [GEO…" at bounding box center [784, 312] width 1568 height 576
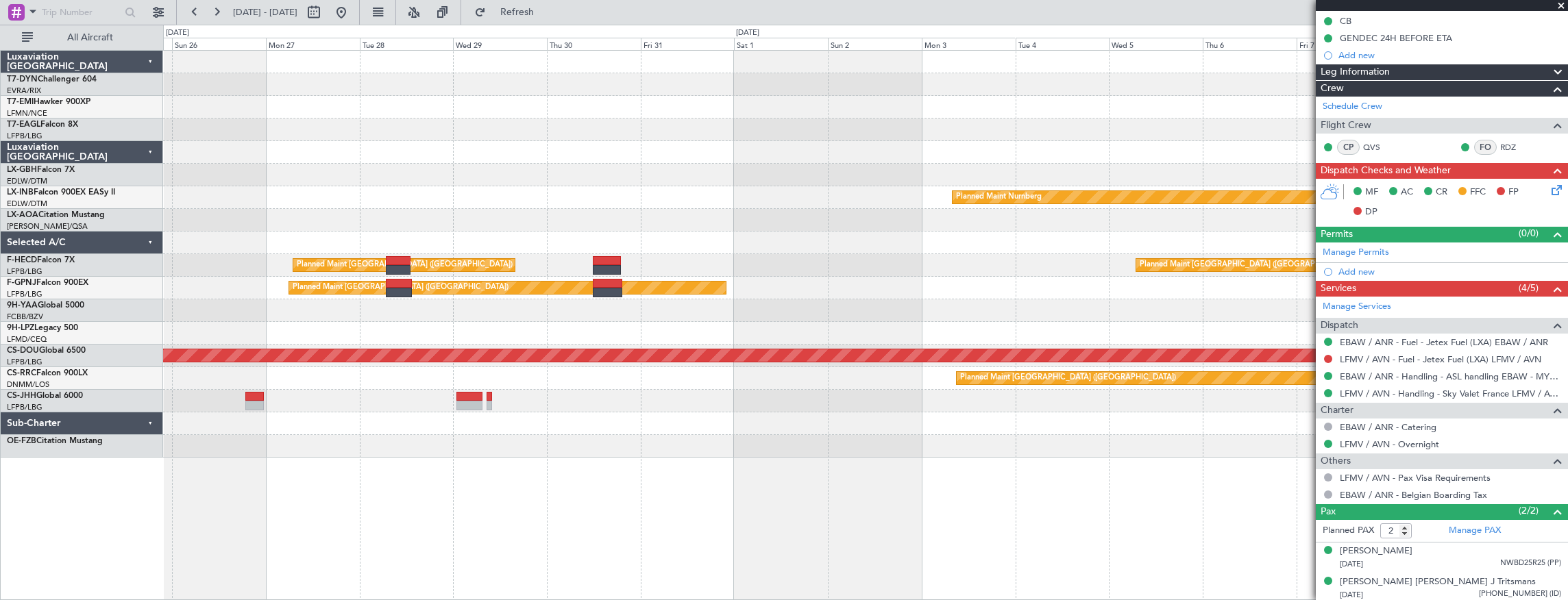
click at [221, 492] on div "Planned Maint Nurnberg Planned Maint [GEOGRAPHIC_DATA] Planned Maint [GEOGRAPHI…" at bounding box center [866, 325] width 1406 height 551
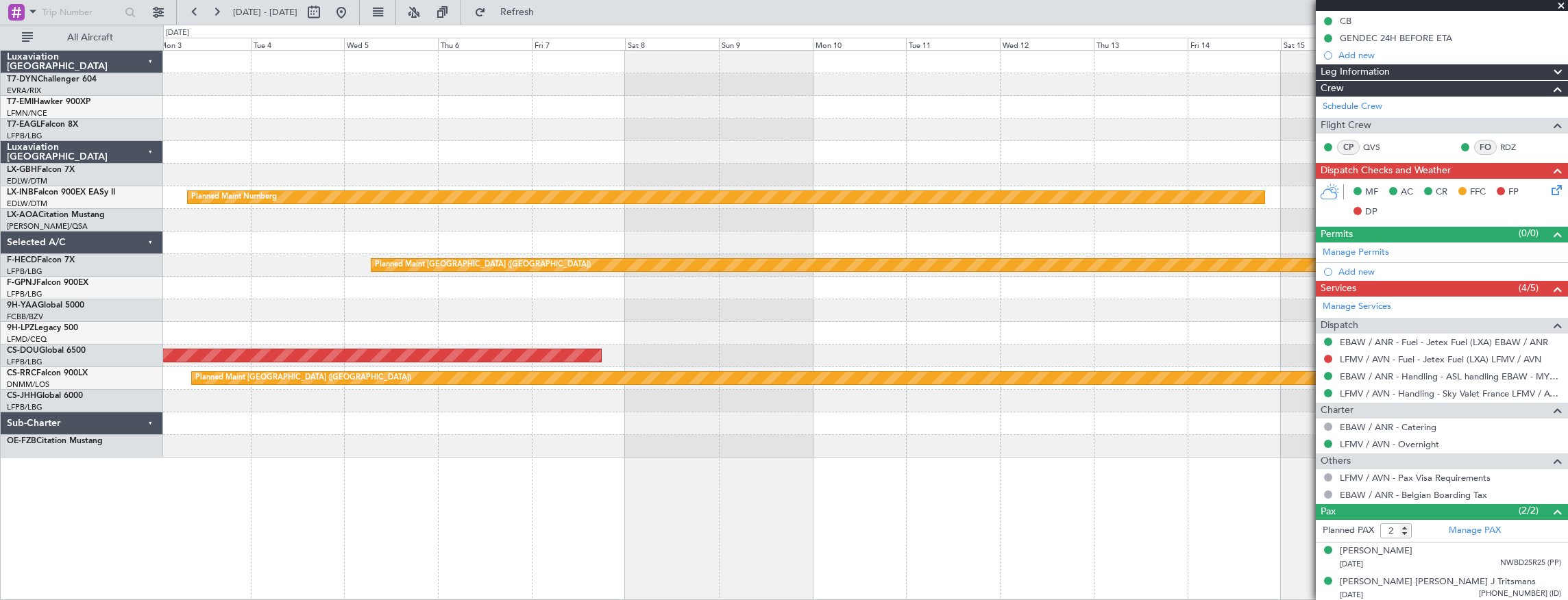
click at [184, 495] on div "Planned Maint Nurnberg Planned Maint [GEOGRAPHIC_DATA] ([GEOGRAPHIC_DATA]) Plan…" at bounding box center [866, 325] width 1406 height 551
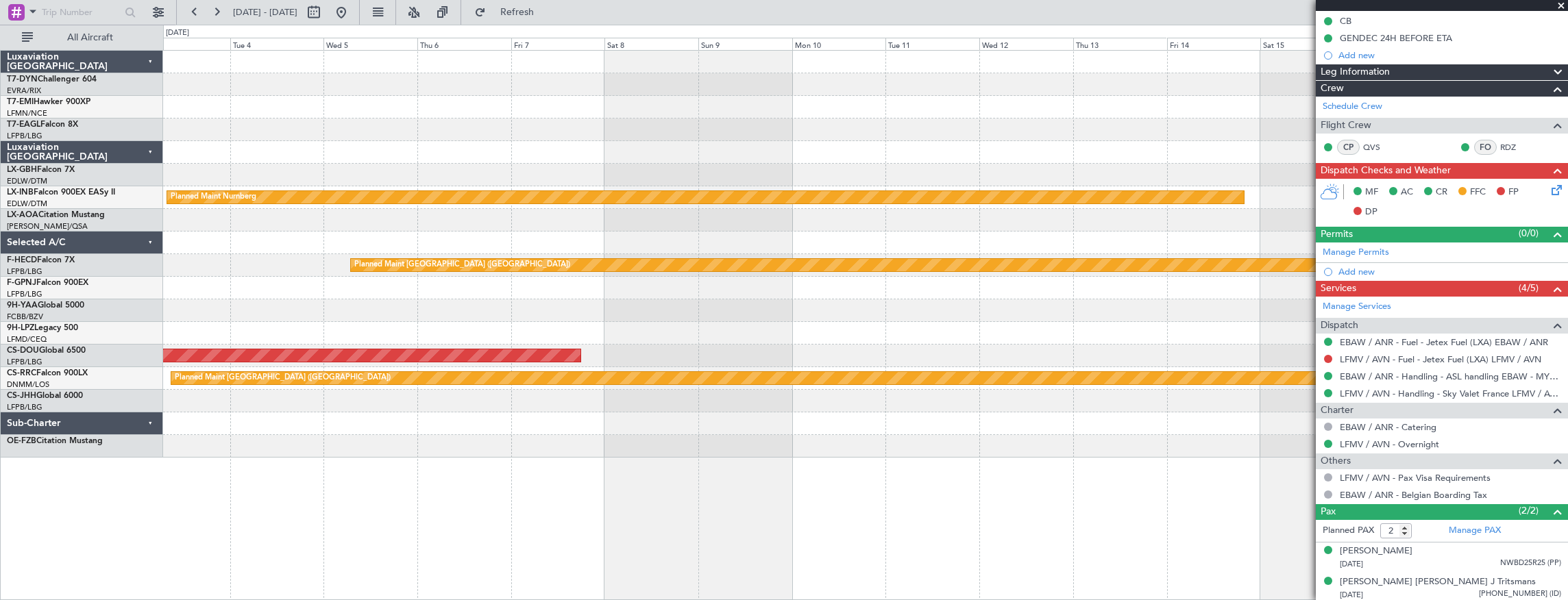
click at [115, 514] on div "Planned Maint Nurnberg Planned Maint [GEOGRAPHIC_DATA] ([GEOGRAPHIC_DATA]) Plan…" at bounding box center [784, 312] width 1568 height 576
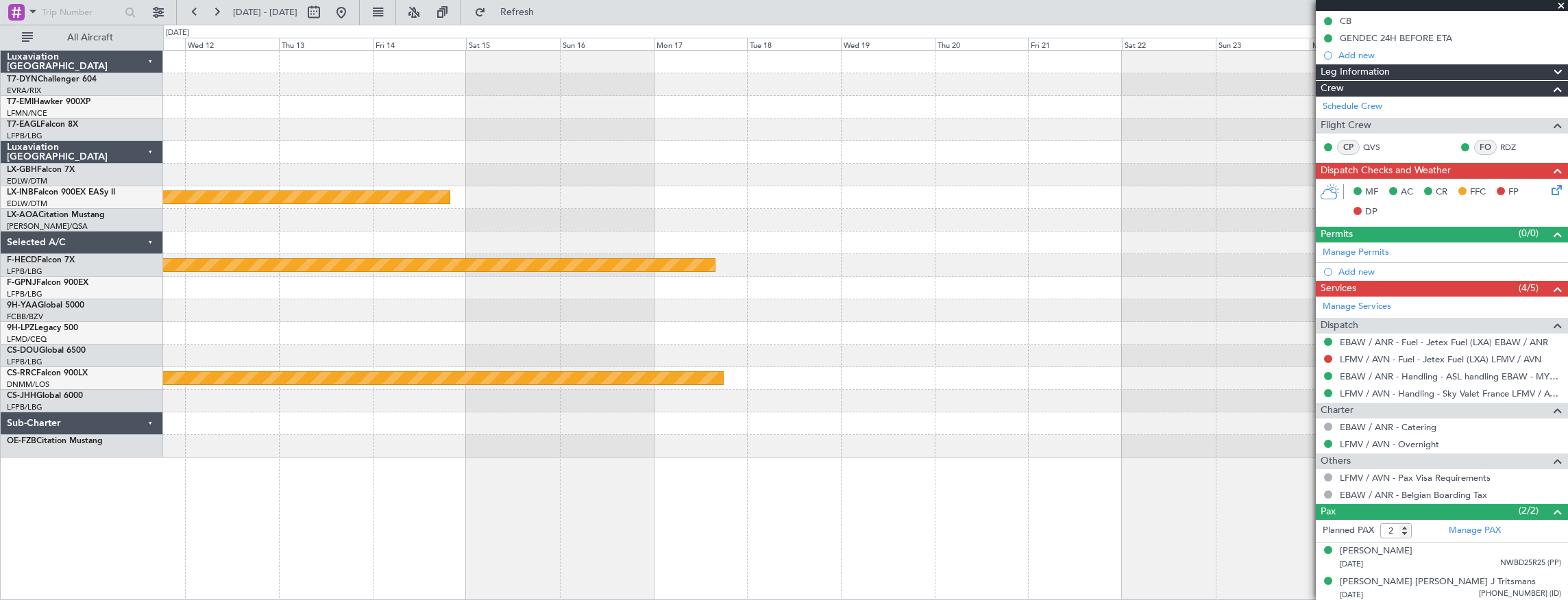
click at [237, 489] on div "Planned Maint Nurnberg Planned Maint [GEOGRAPHIC_DATA] ([GEOGRAPHIC_DATA]) Plan…" at bounding box center [866, 325] width 1406 height 551
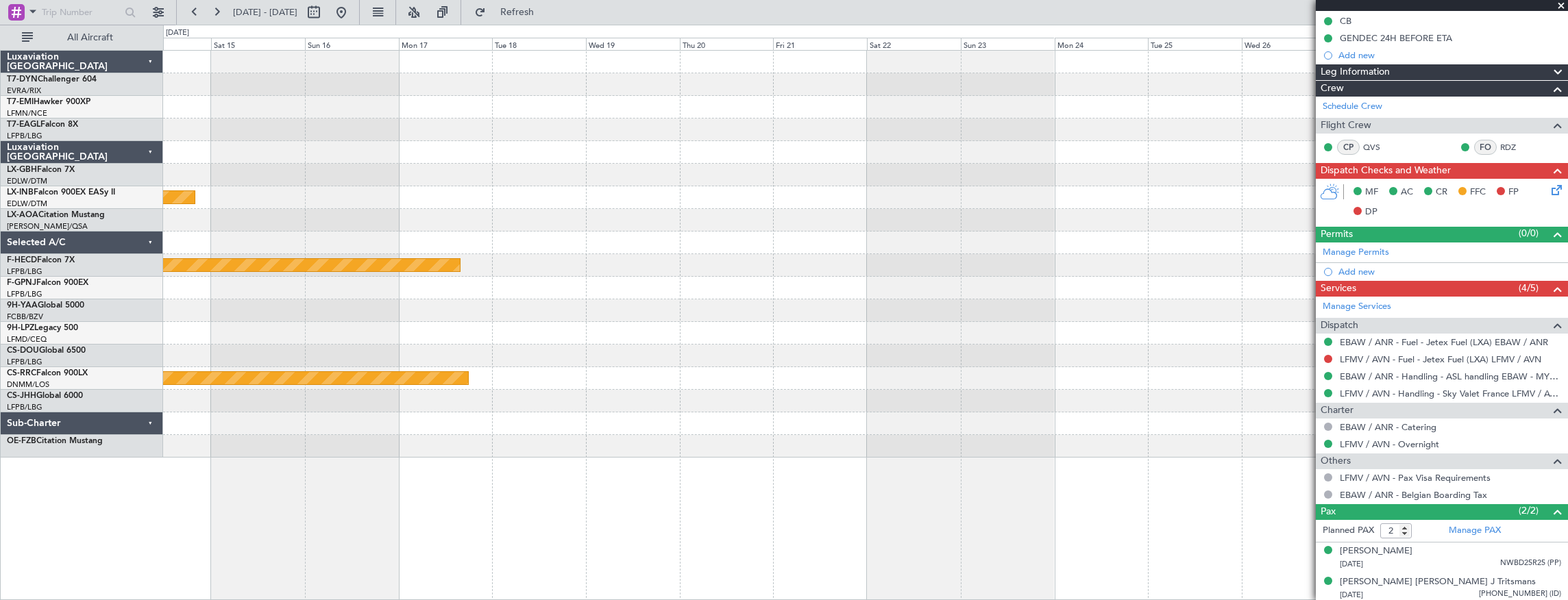
click at [430, 496] on div "Planned Maint Nurnberg Planned Maint [GEOGRAPHIC_DATA] ([GEOGRAPHIC_DATA]) Plan…" at bounding box center [866, 325] width 1406 height 551
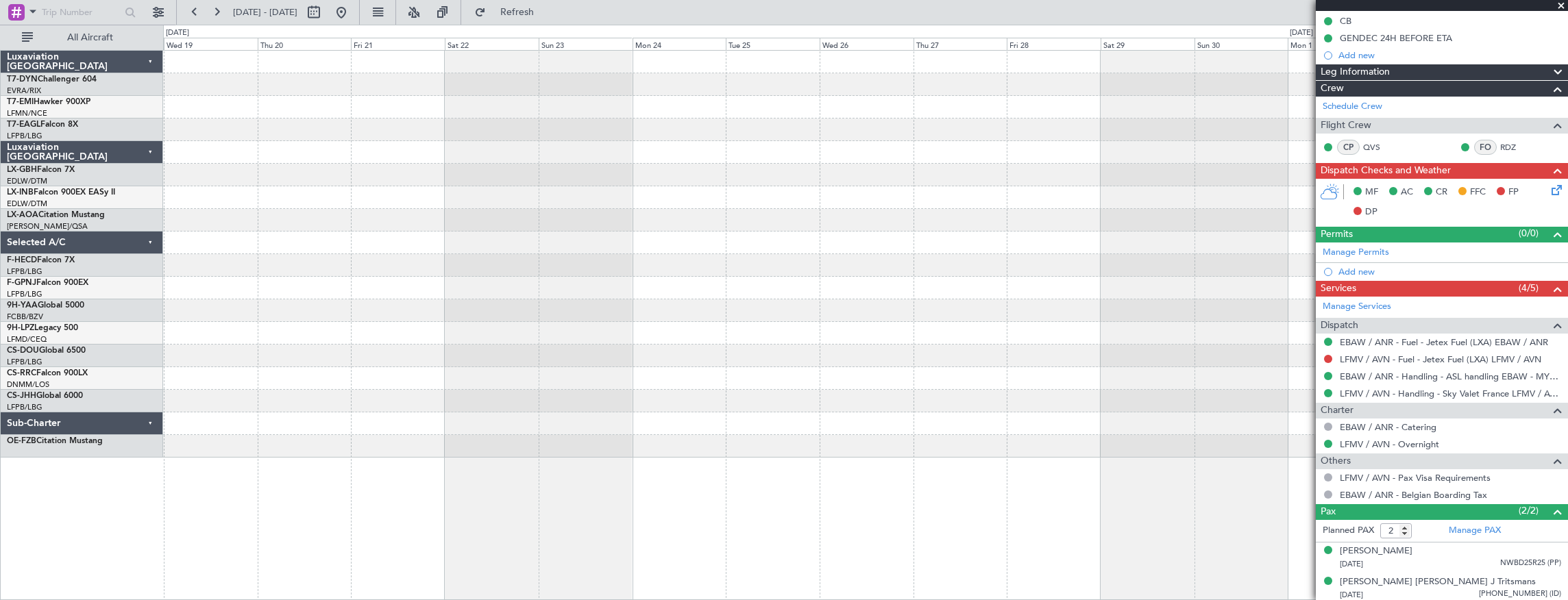
click at [506, 474] on div "Planned Maint [GEOGRAPHIC_DATA] ([GEOGRAPHIC_DATA]) Planned Maint [GEOGRAPHIC_D…" at bounding box center [866, 325] width 1406 height 551
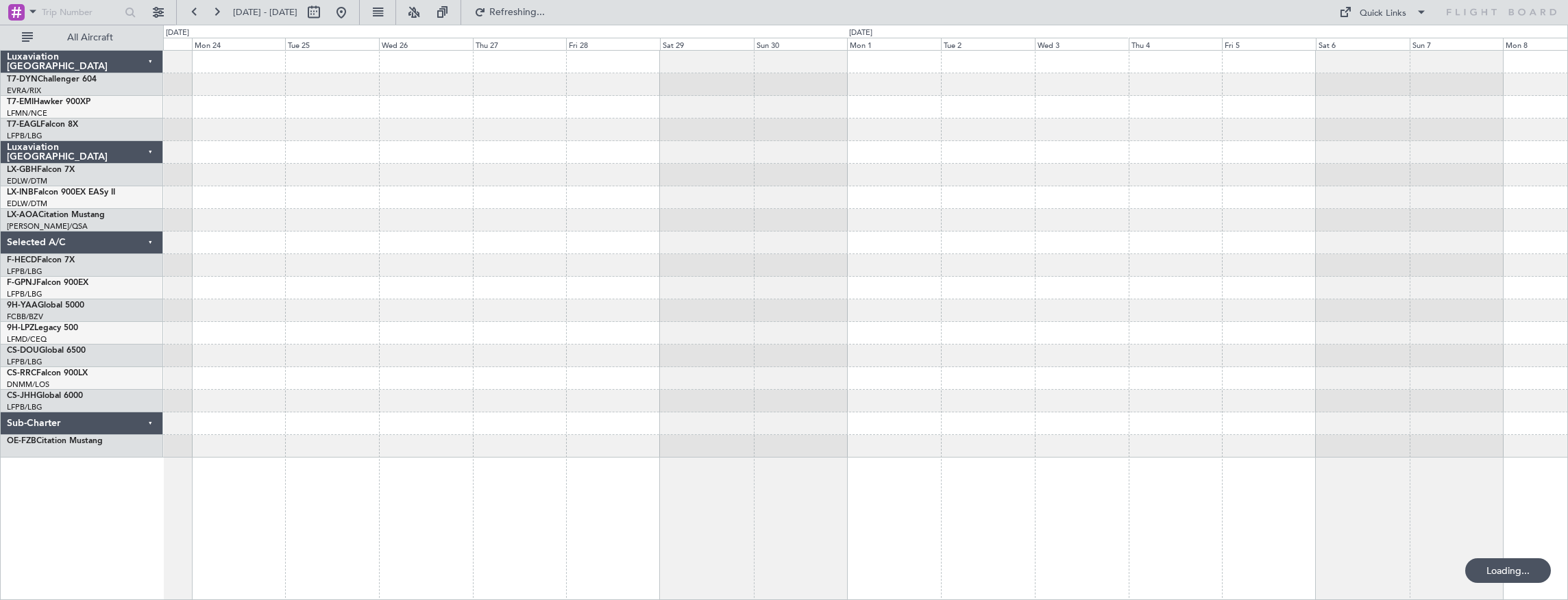
scroll to position [0, 0]
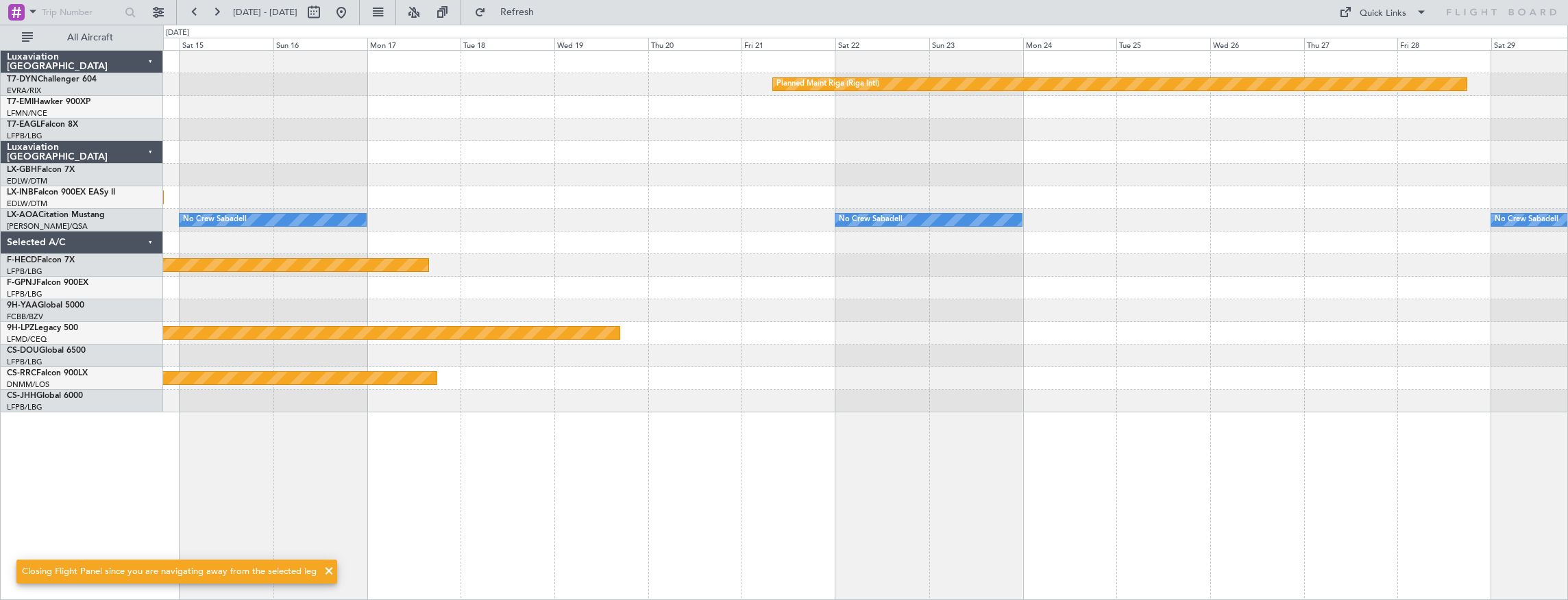
click at [1250, 130] on div "Planned Maint Riga (Riga Intl) Planned Maint Nurnberg No Crew Sabadell No Crew …" at bounding box center [865, 231] width 1405 height 362
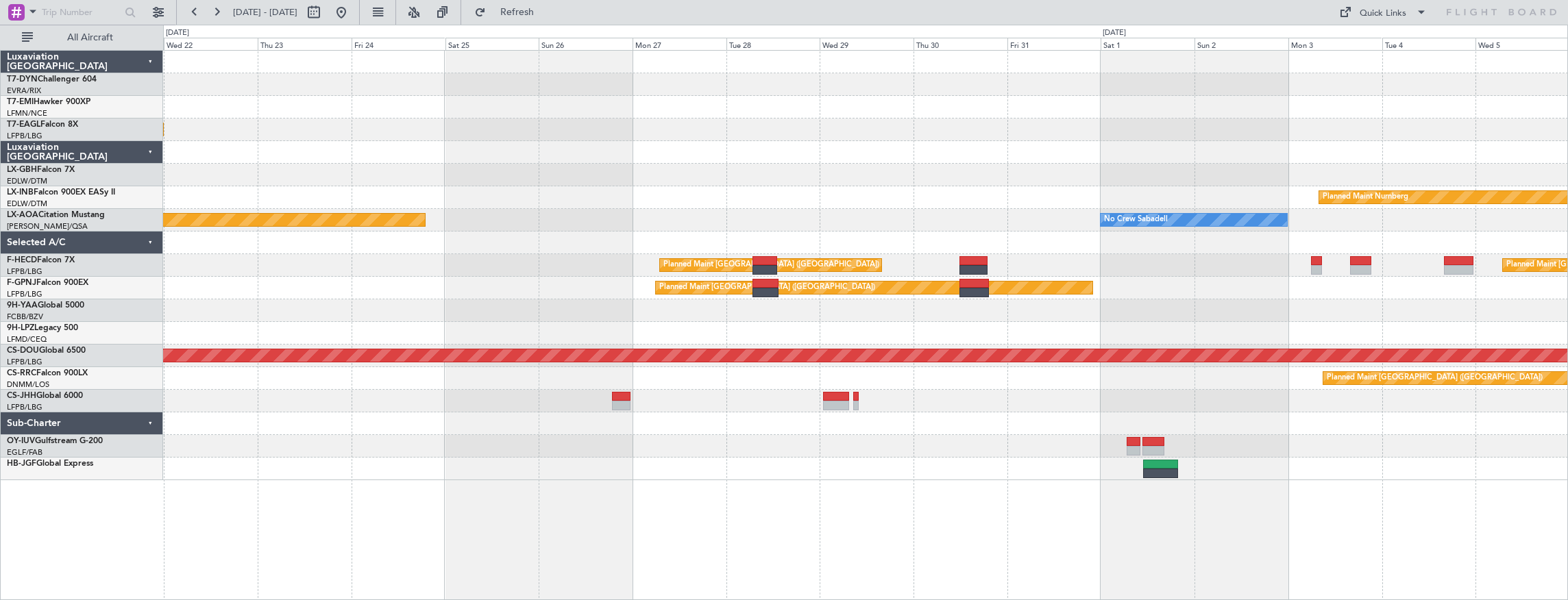
click at [981, 102] on div "Planned Maint Dubai (Al Maktoum Intl) Planned Maint Nurnberg No Crew Sabadell P…" at bounding box center [865, 266] width 1405 height 430
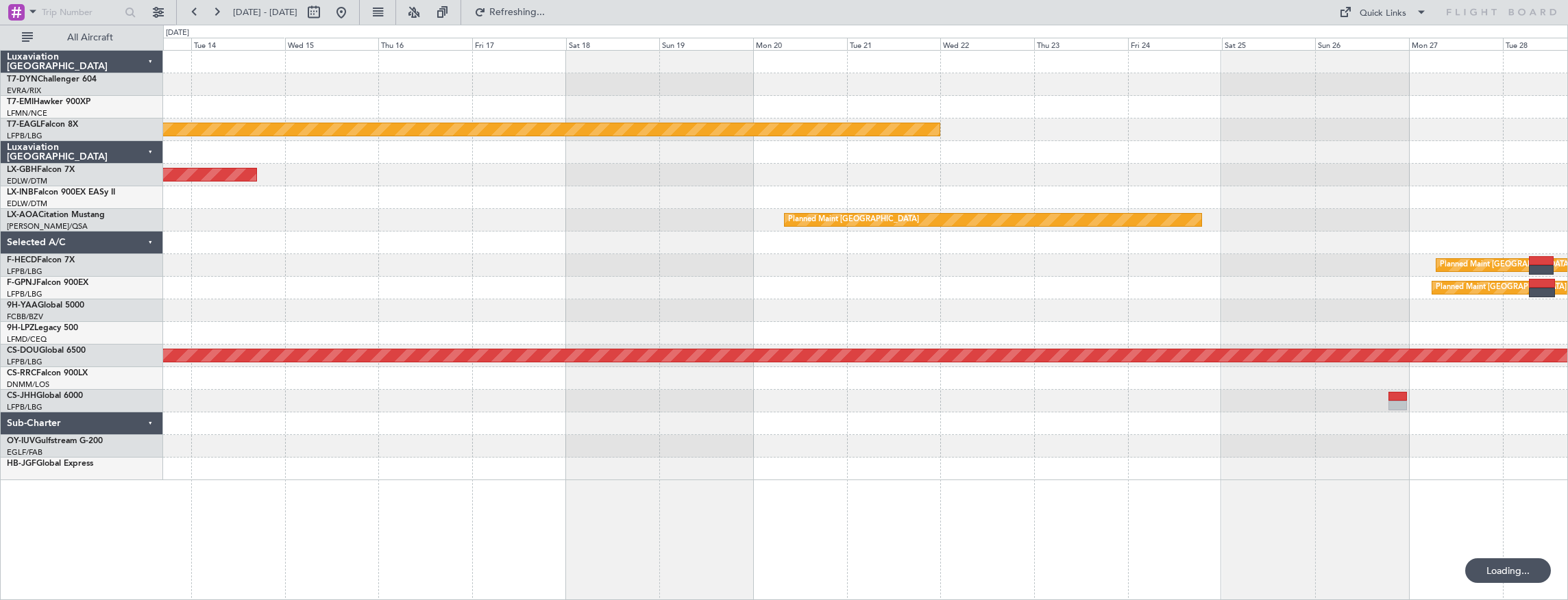
click at [1073, 126] on div "Planned Maint Dubai (Al Maktoum Intl) Planned Maint Nurnberg Planned Maint [GEO…" at bounding box center [865, 266] width 1405 height 430
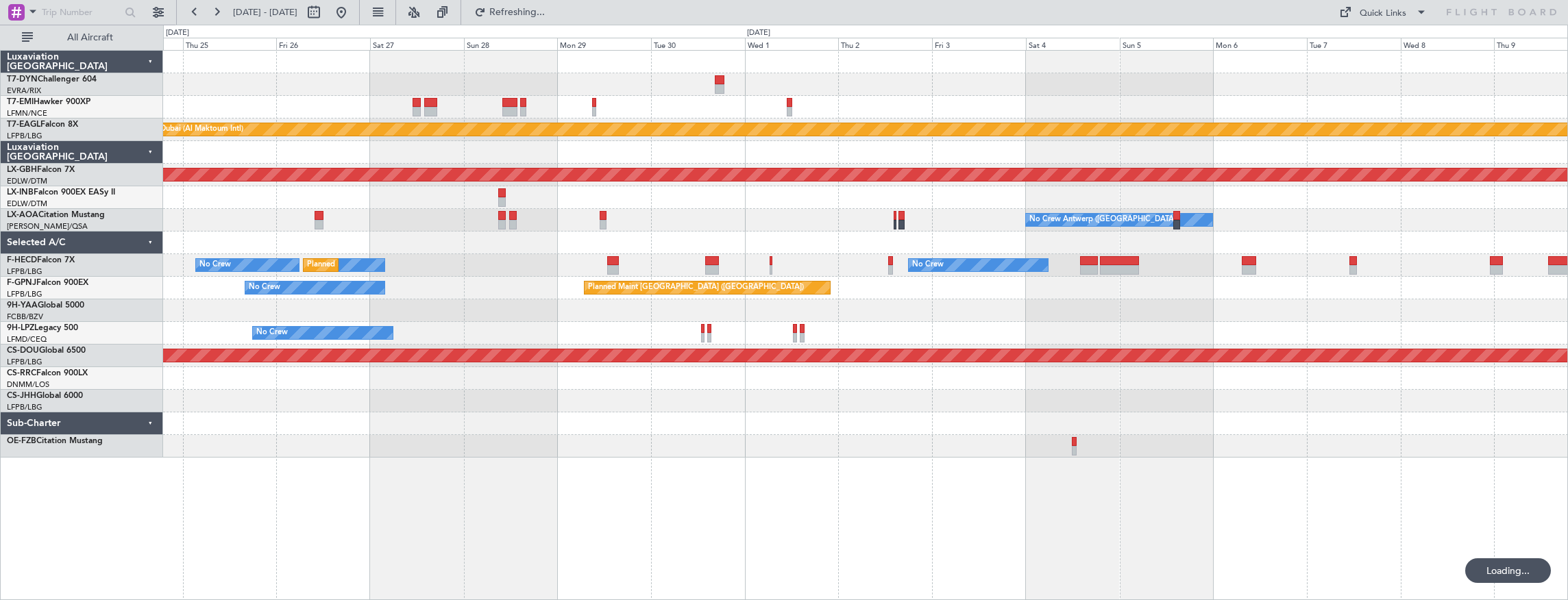
click at [975, 156] on div "Planned Maint Dubai (Al Maktoum Intl) Planned Maint Nurnberg No Crew [GEOGRAPHI…" at bounding box center [865, 254] width 1405 height 407
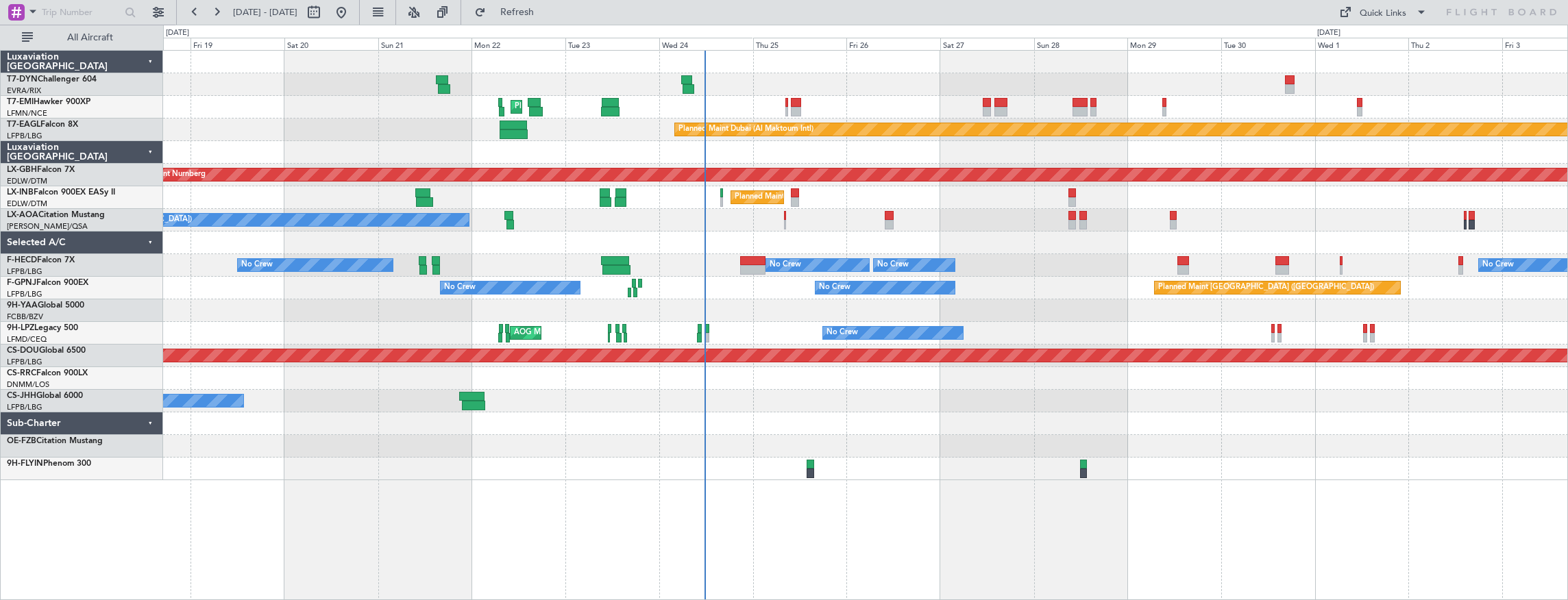
click at [848, 147] on div "Unplanned Maint [GEOGRAPHIC_DATA] (Riga Intl) Planned Maint [GEOGRAPHIC_DATA] P…" at bounding box center [865, 266] width 1405 height 430
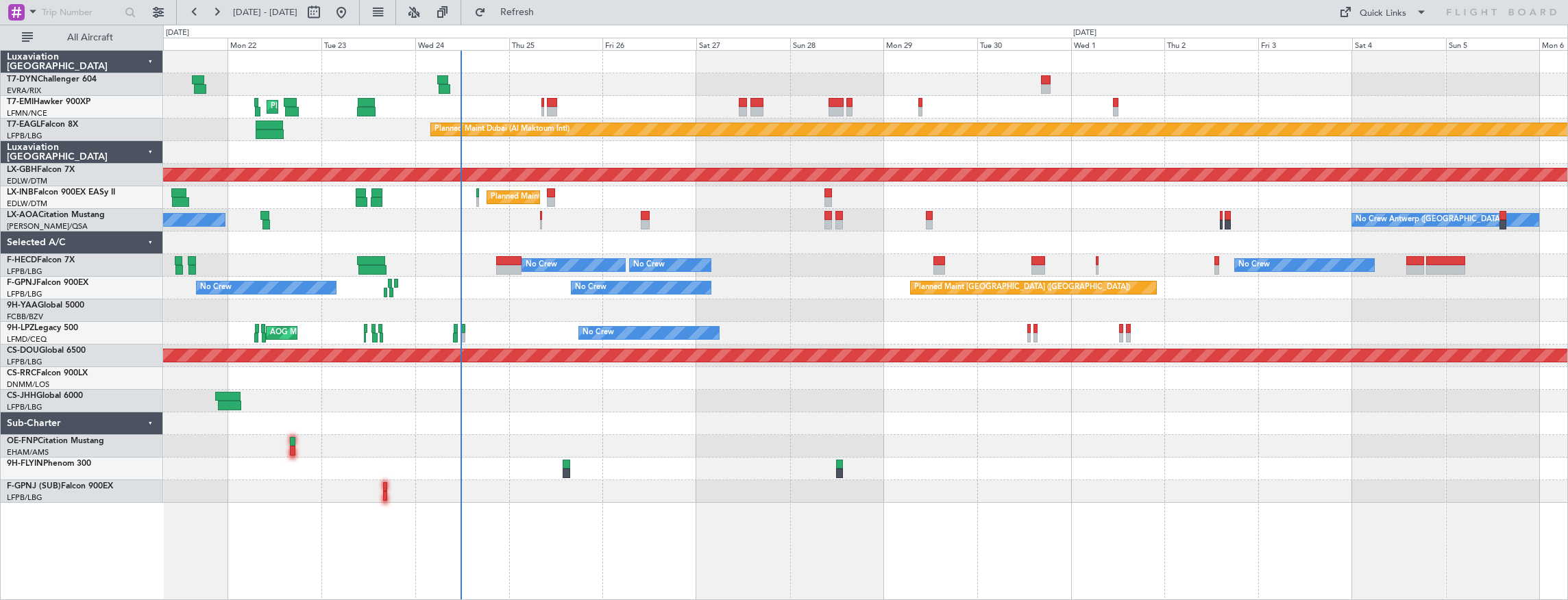
click at [531, 369] on div "Planned Maint [GEOGRAPHIC_DATA] Planned Maint [GEOGRAPHIC_DATA] (Al Maktoum Int…" at bounding box center [865, 276] width 1405 height 452
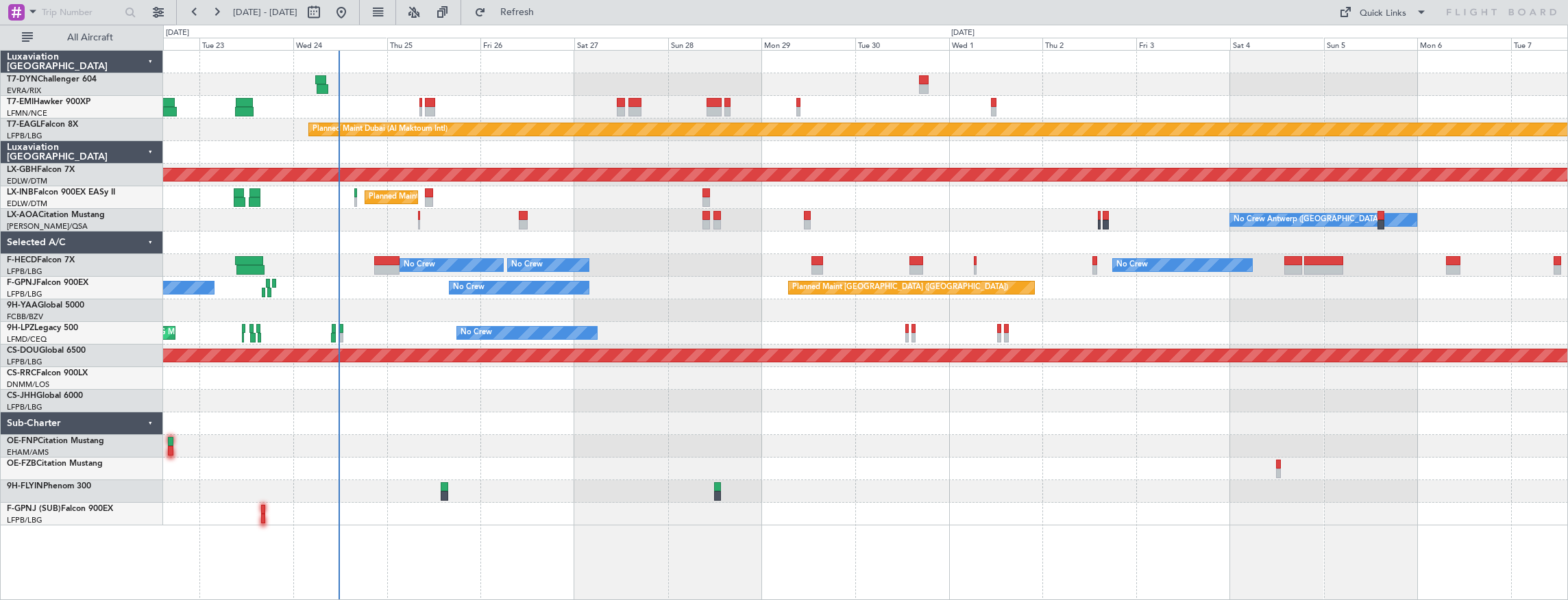
click at [381, 288] on div "Planned Maint [GEOGRAPHIC_DATA] Planned Maint [GEOGRAPHIC_DATA] (Al Maktoum Int…" at bounding box center [865, 288] width 1405 height 475
click at [46, 329] on link "9H-LPZ Legacy 500" at bounding box center [43, 327] width 72 height 8
click at [75, 325] on link "9H-LPZ Legacy 500" at bounding box center [43, 327] width 72 height 8
